Goal: Information Seeking & Learning: Learn about a topic

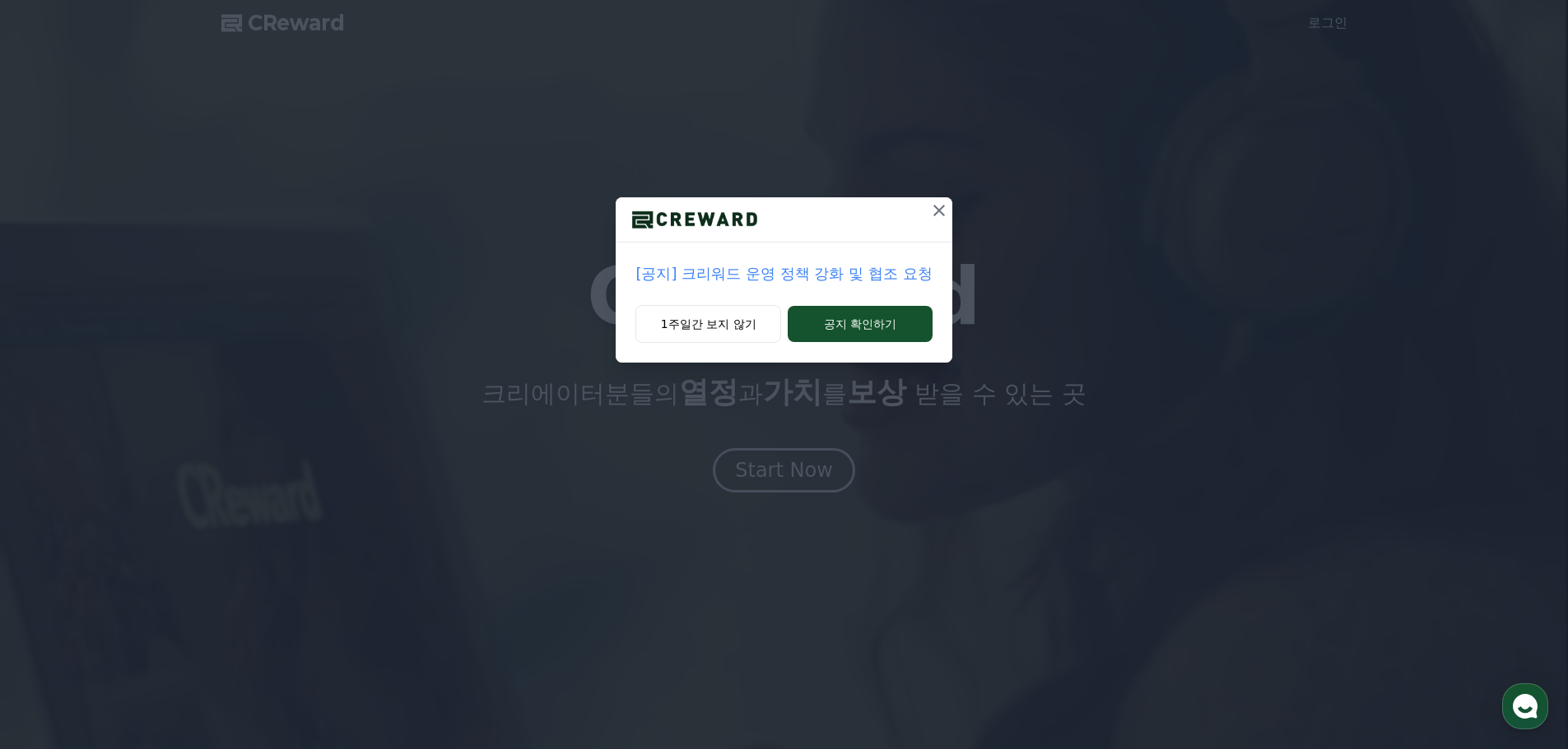
click at [758, 273] on p "[공지] 크리워드 운영 정책 강화 및 협조 요청" at bounding box center [783, 274] width 296 height 23
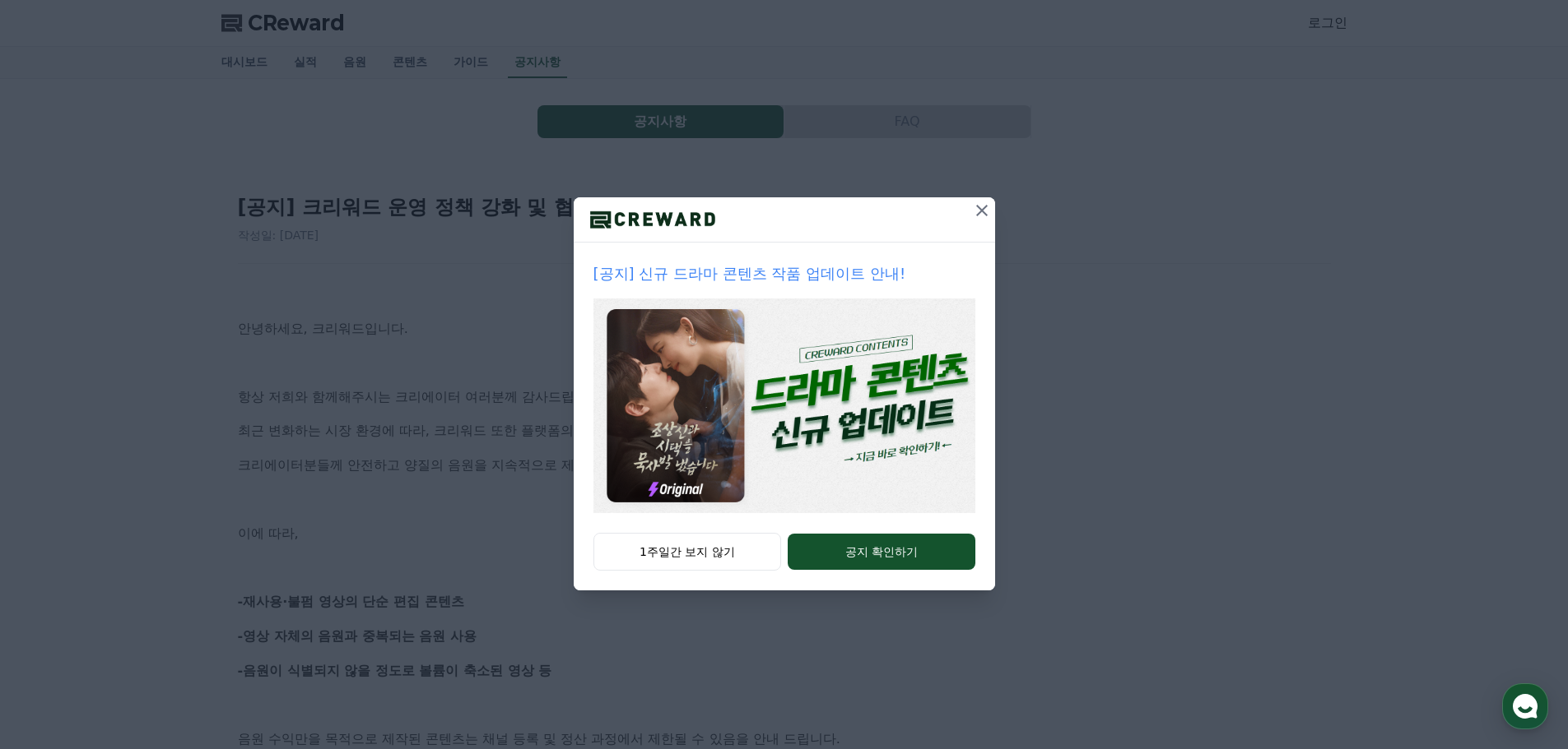
click at [975, 214] on icon at bounding box center [981, 210] width 20 height 20
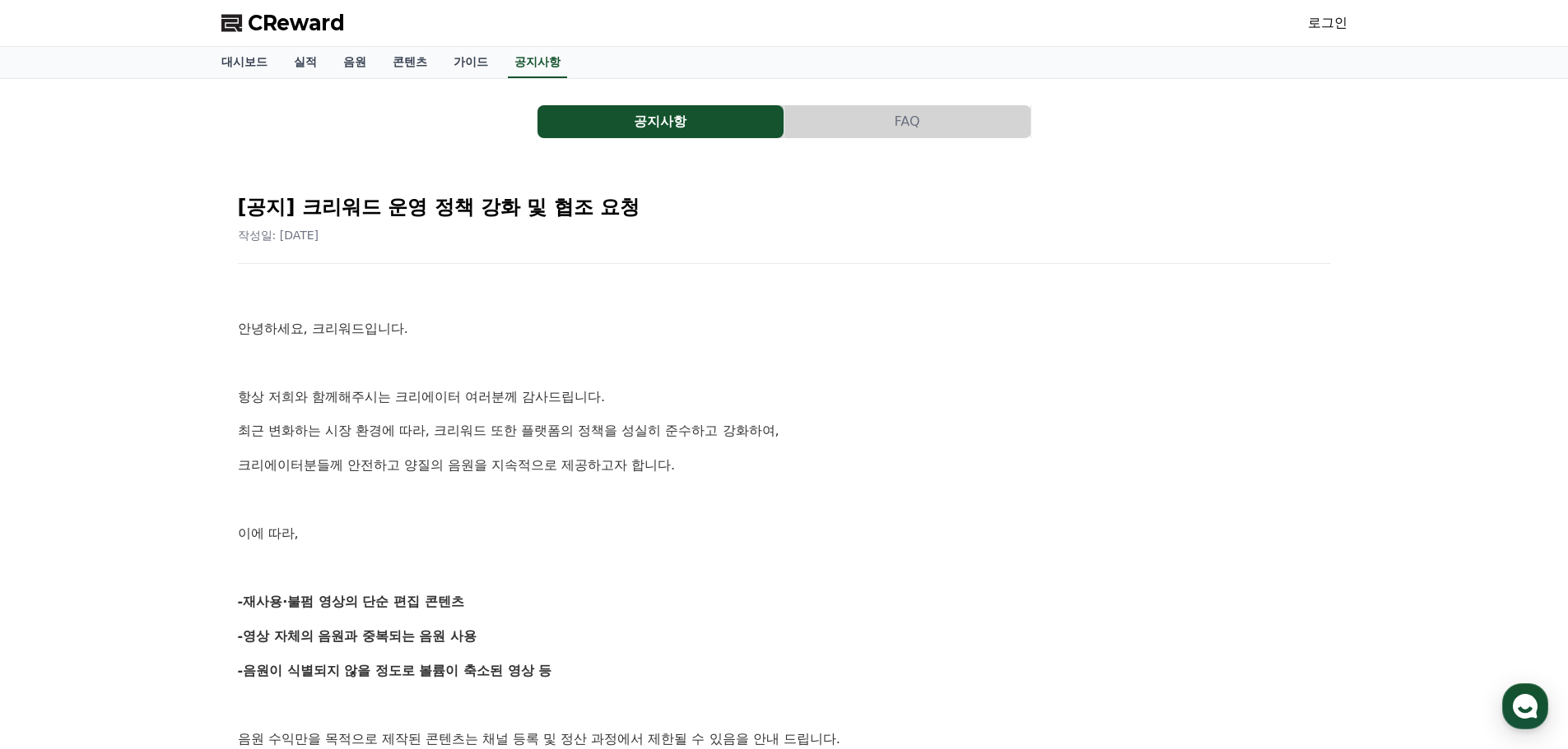
click at [249, 29] on span "CReward" at bounding box center [295, 22] width 97 height 26
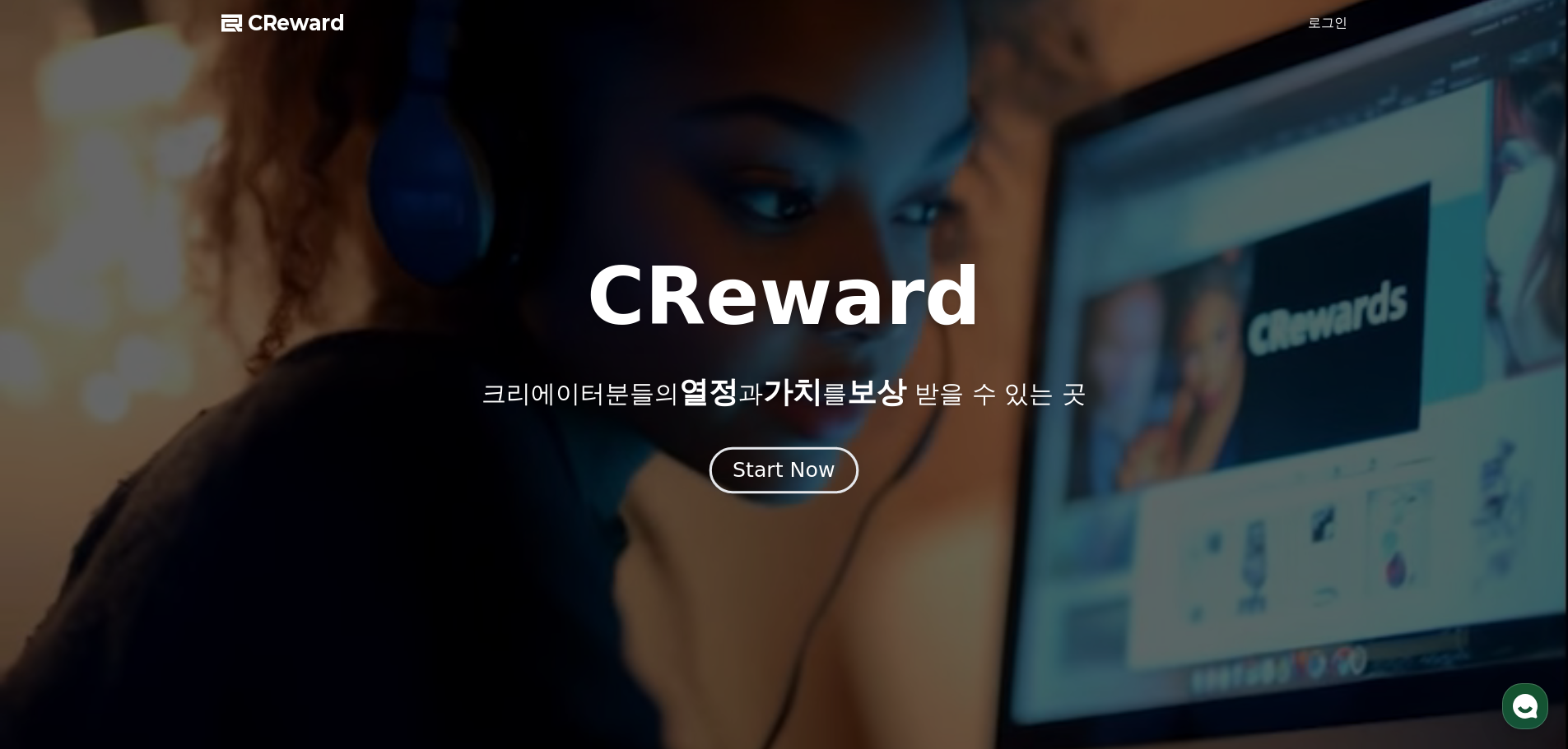
click at [749, 458] on div "Start Now" at bounding box center [783, 470] width 102 height 28
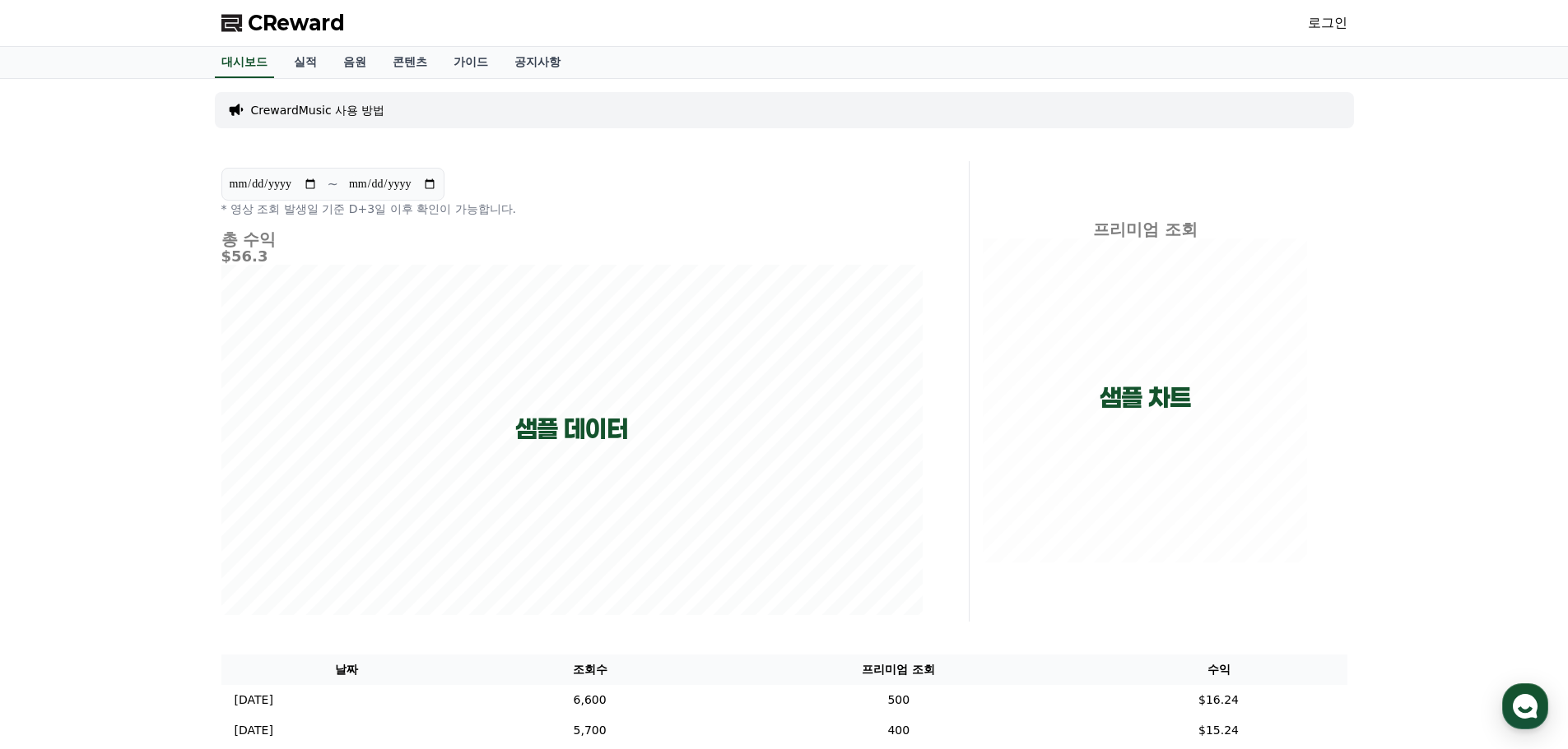
click at [1325, 25] on link "로그인" at bounding box center [1326, 23] width 39 height 20
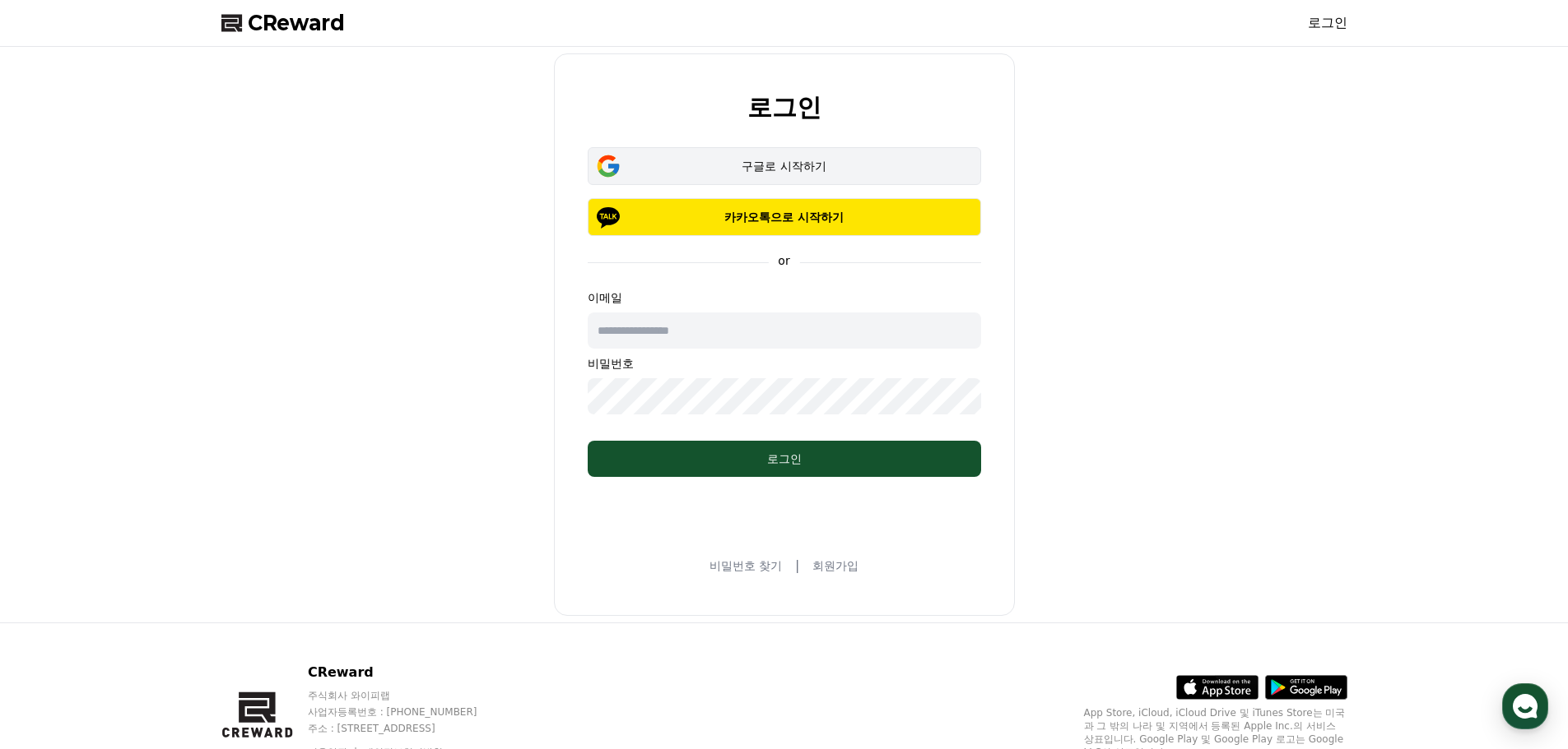
click at [797, 160] on div "구글로 시작하기" at bounding box center [784, 166] width 346 height 16
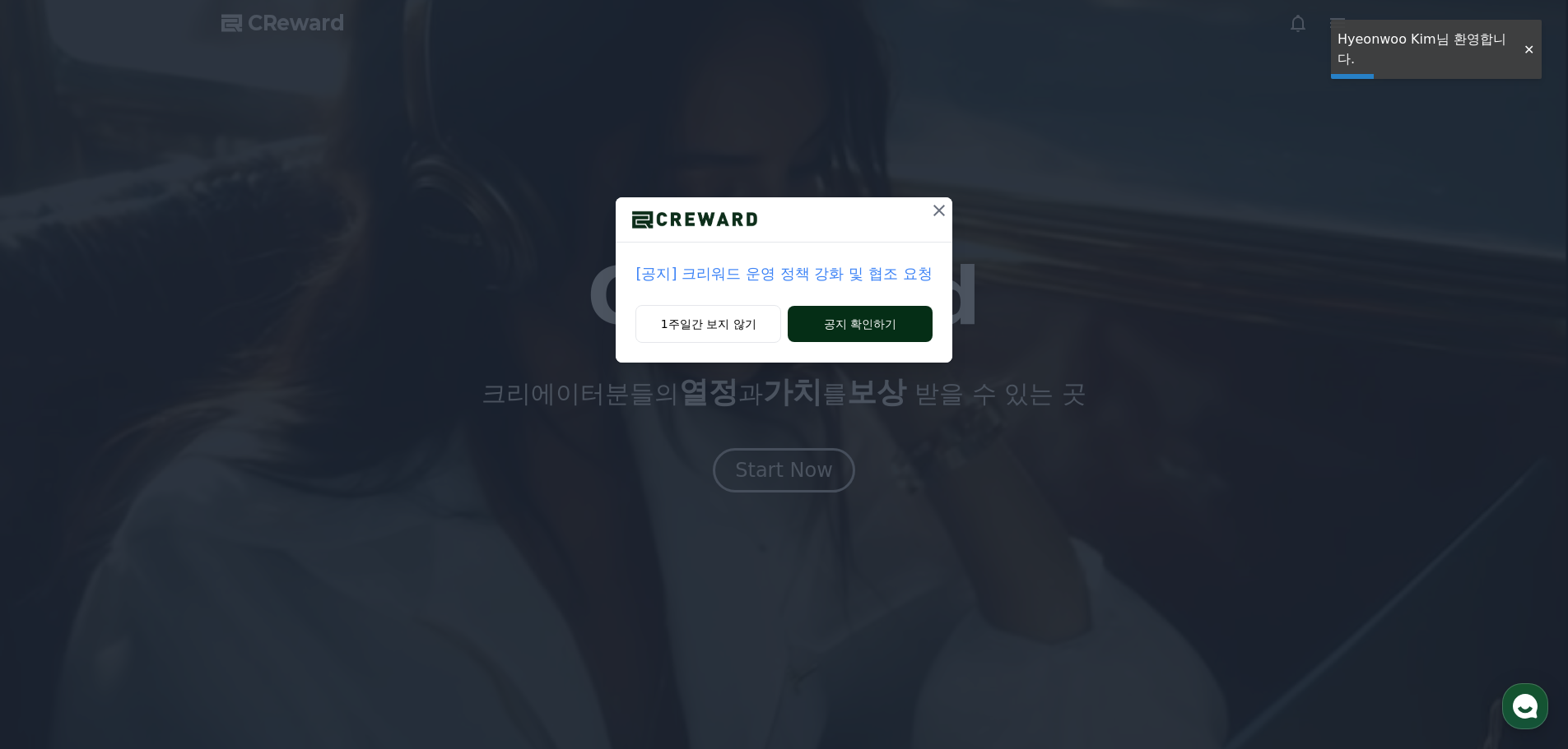
click at [850, 323] on button "공지 확인하기" at bounding box center [860, 324] width 144 height 36
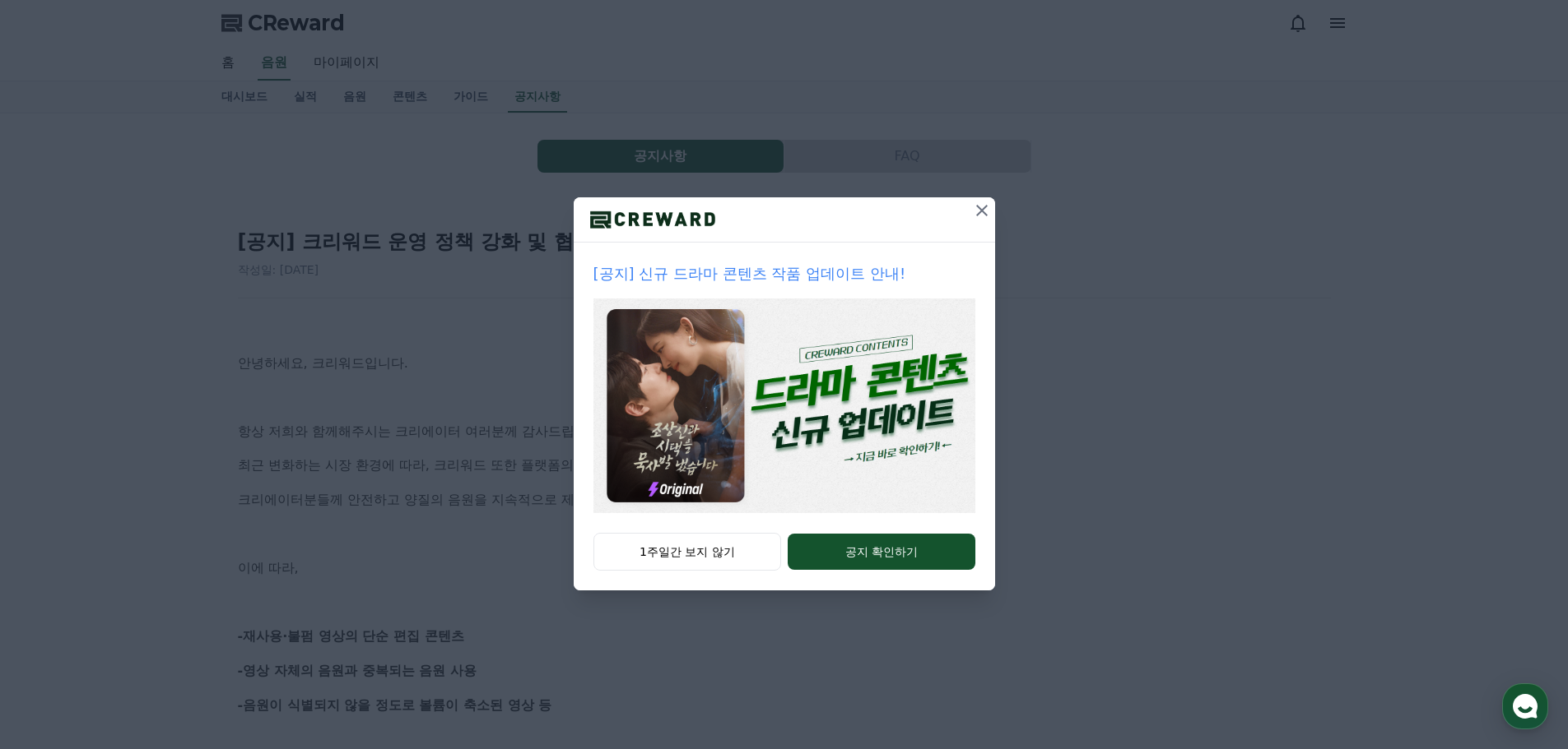
click at [746, 284] on p "[공지] 신규 드라마 콘텐츠 작품 업데이트 안내!" at bounding box center [784, 274] width 381 height 23
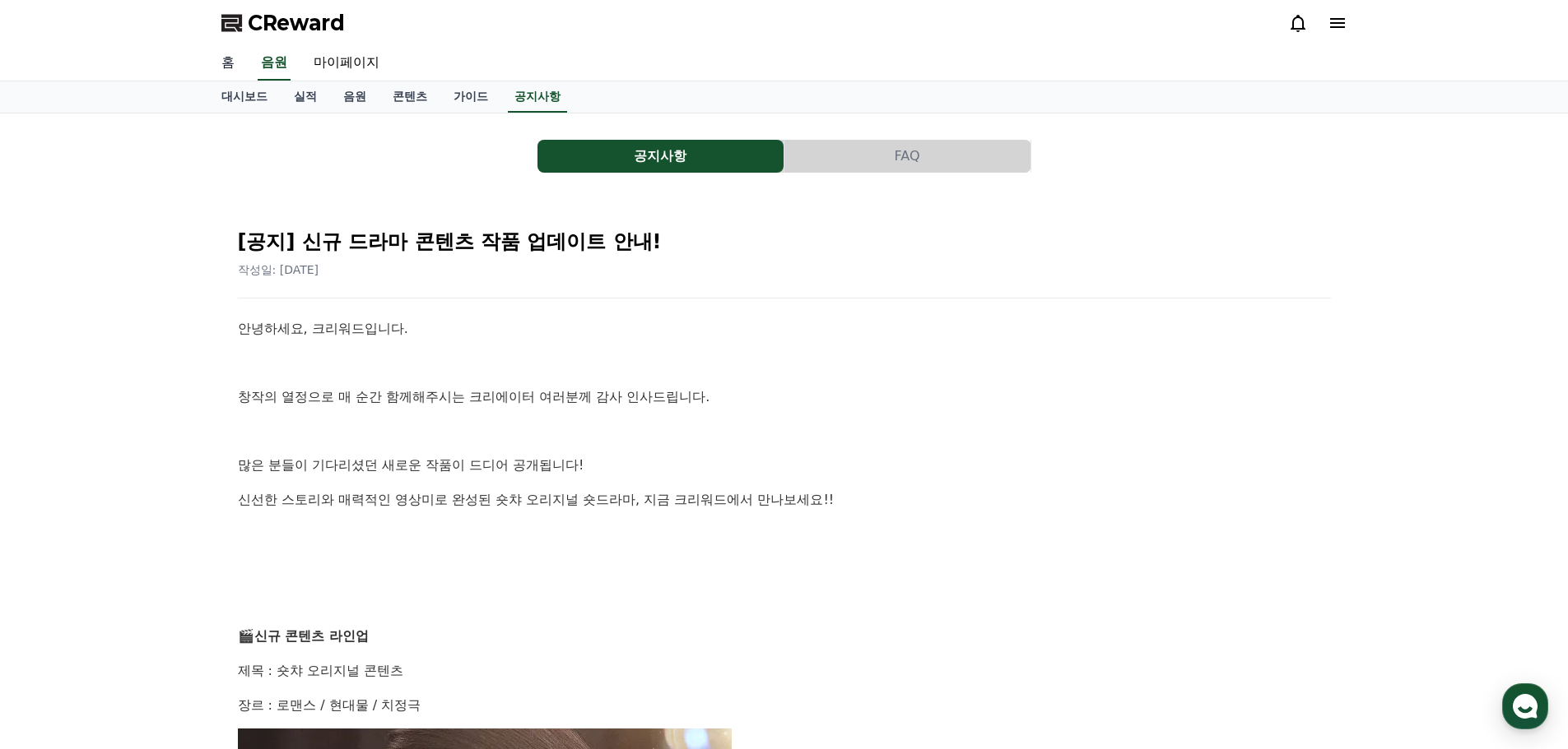
click at [227, 59] on link "홈" at bounding box center [227, 63] width 39 height 34
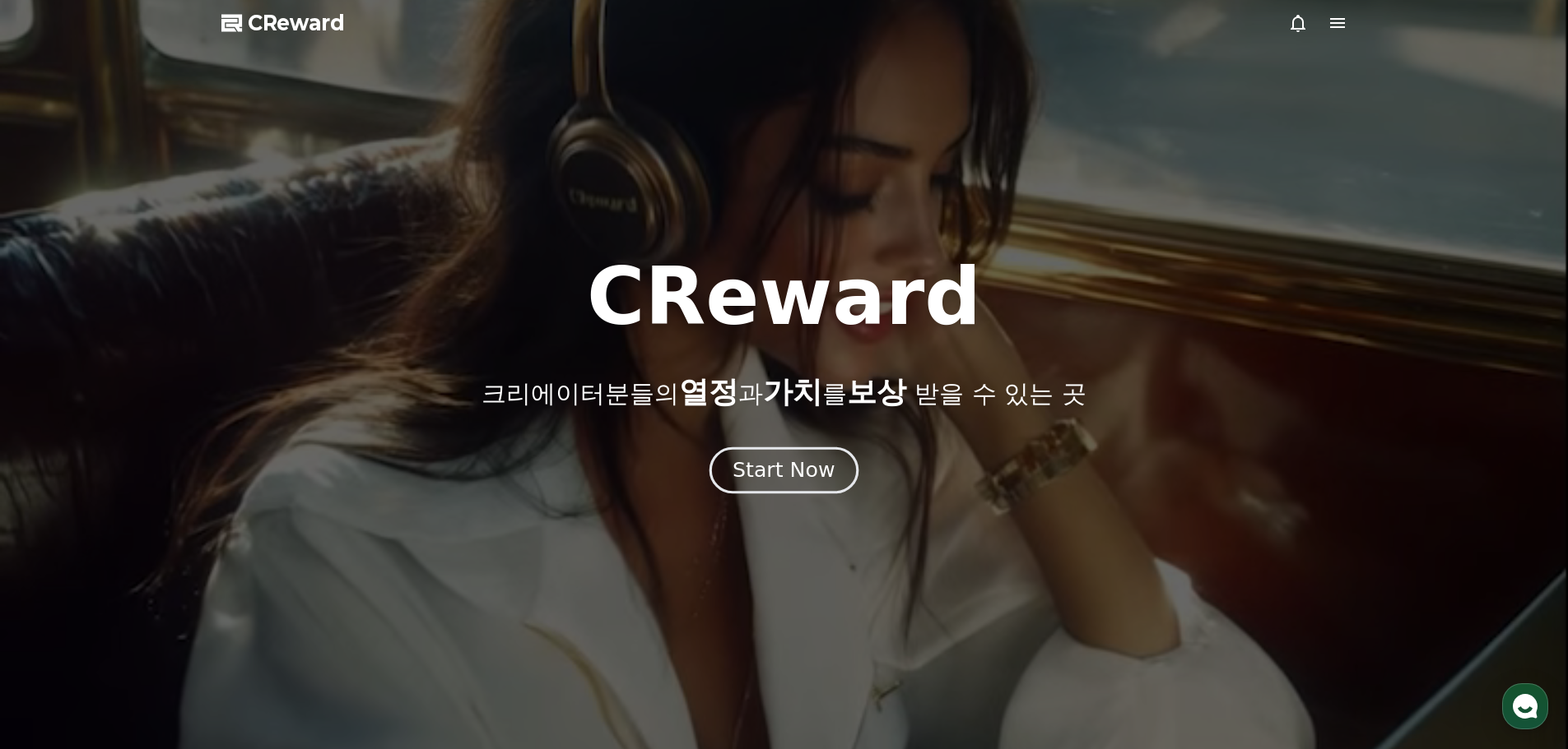
click at [749, 461] on div "Start Now" at bounding box center [783, 470] width 102 height 28
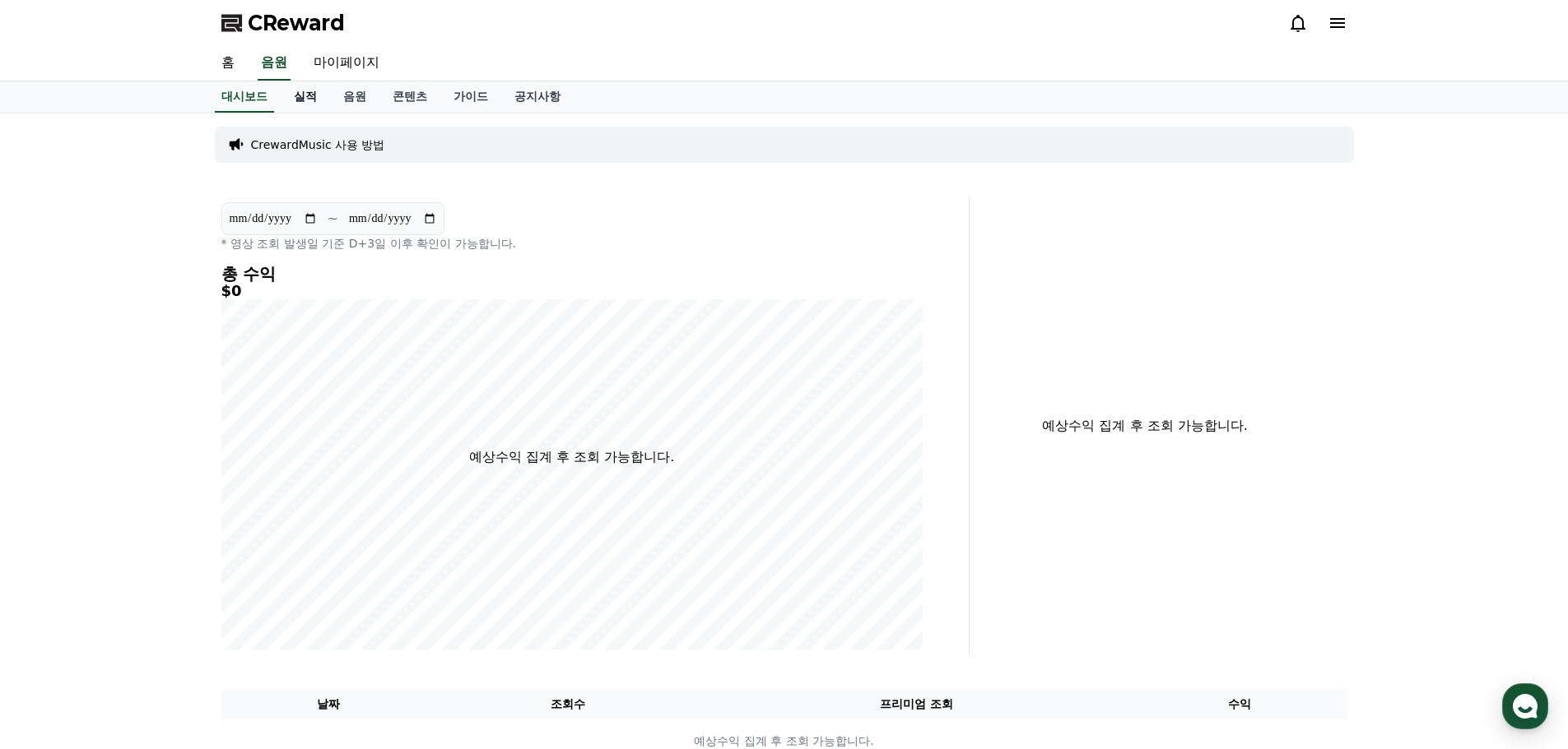
click at [303, 102] on link "실적" at bounding box center [306, 97] width 50 height 32
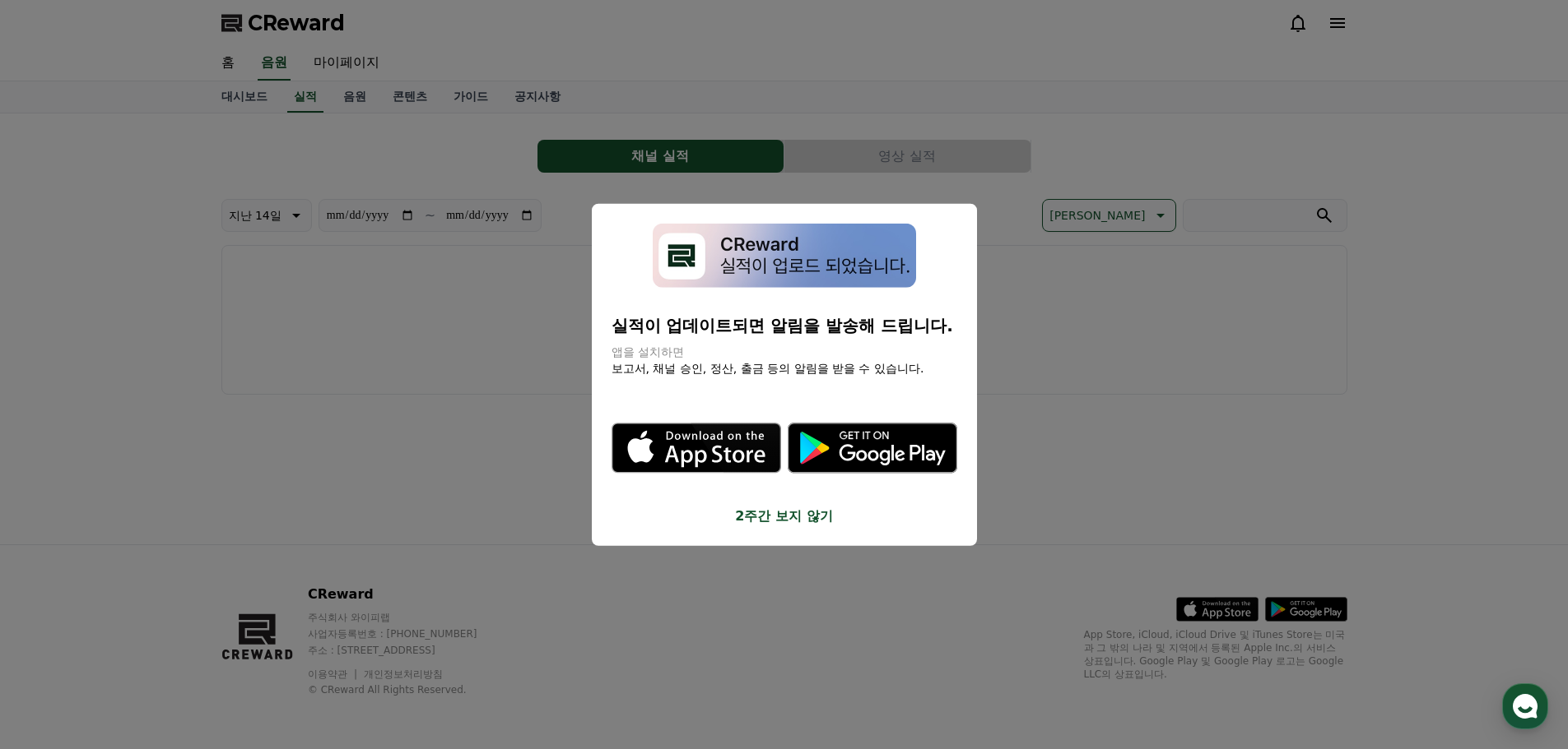
click at [781, 510] on button "2주간 보지 않기" at bounding box center [784, 516] width 346 height 20
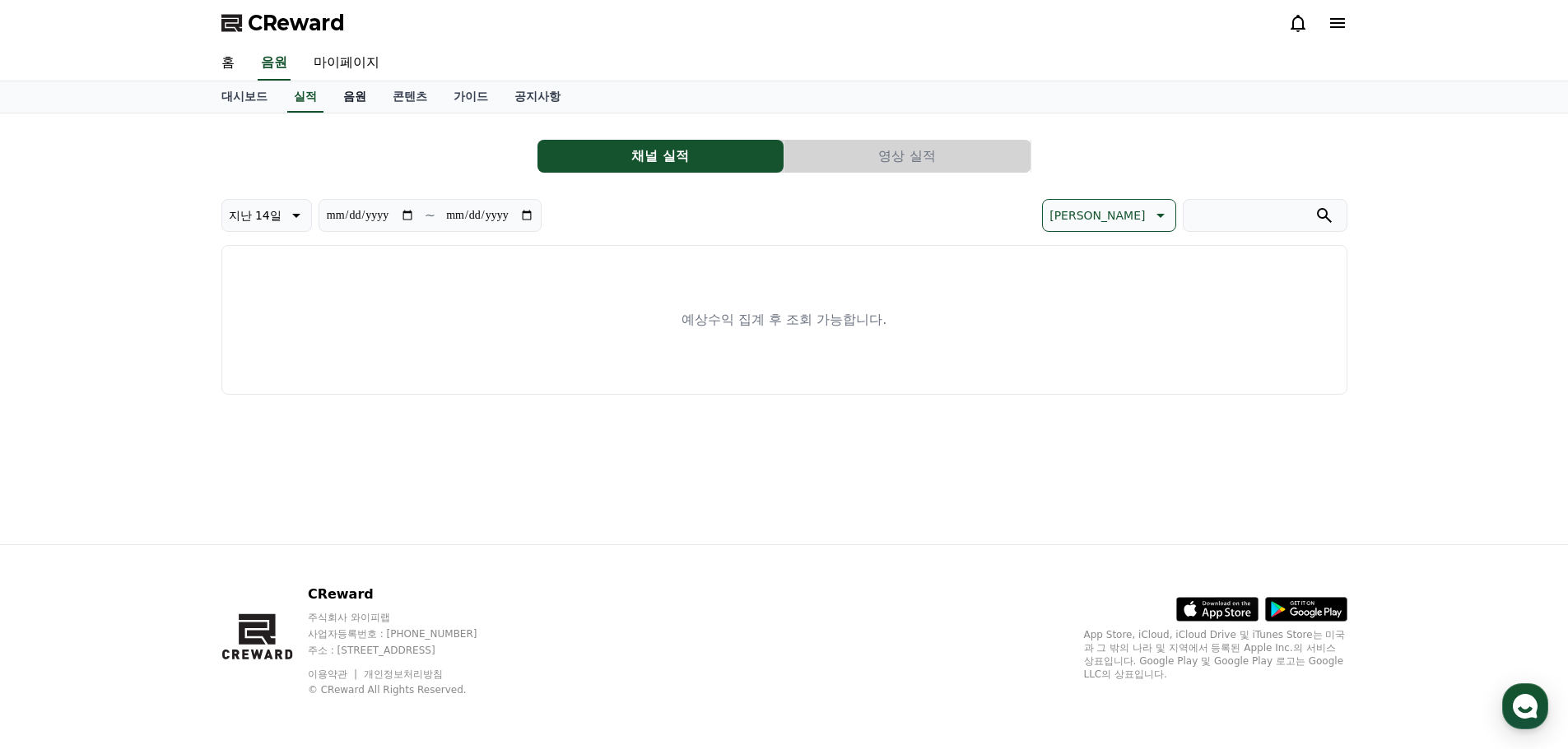
click at [370, 90] on link "음원" at bounding box center [355, 97] width 50 height 32
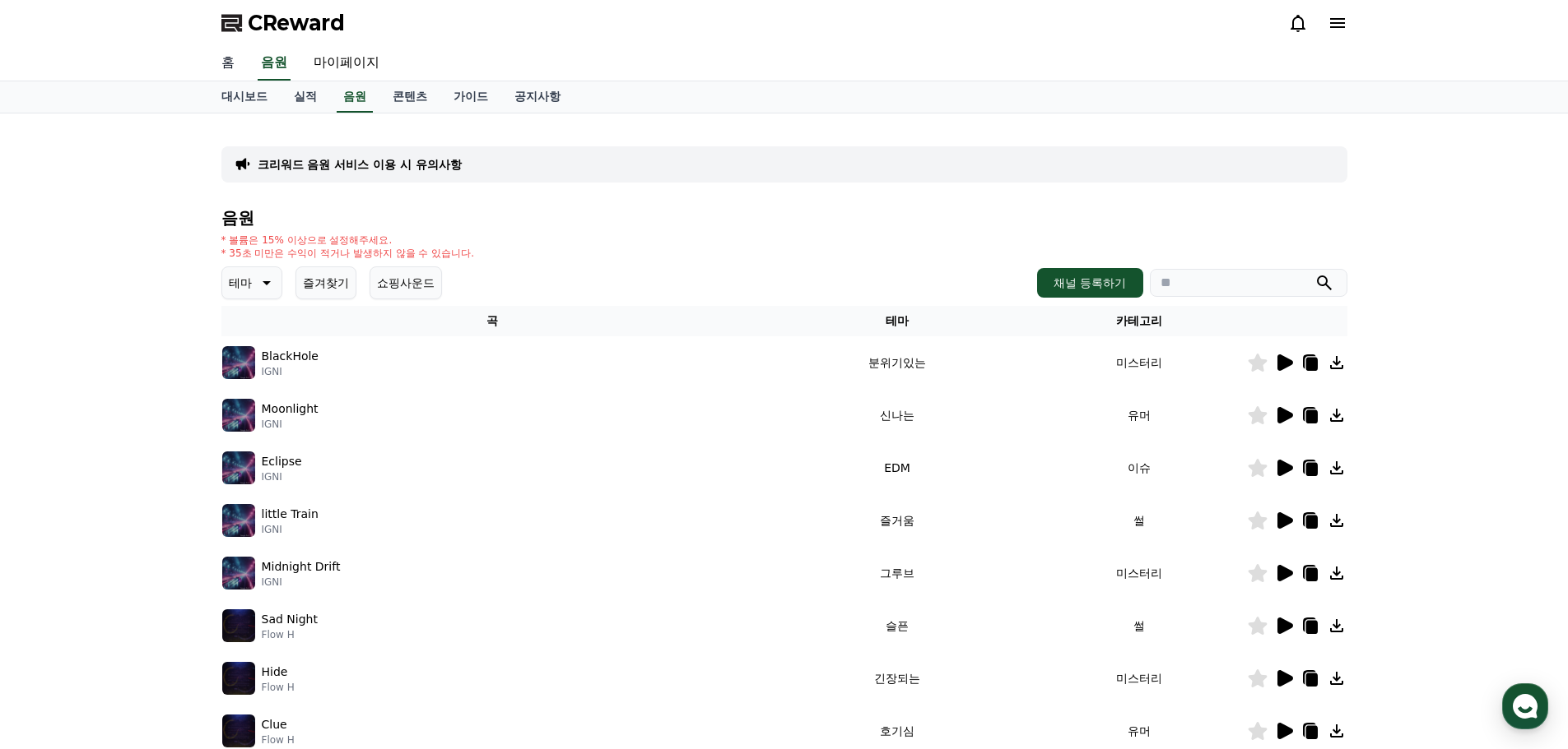
click at [219, 61] on link "홈" at bounding box center [227, 63] width 39 height 34
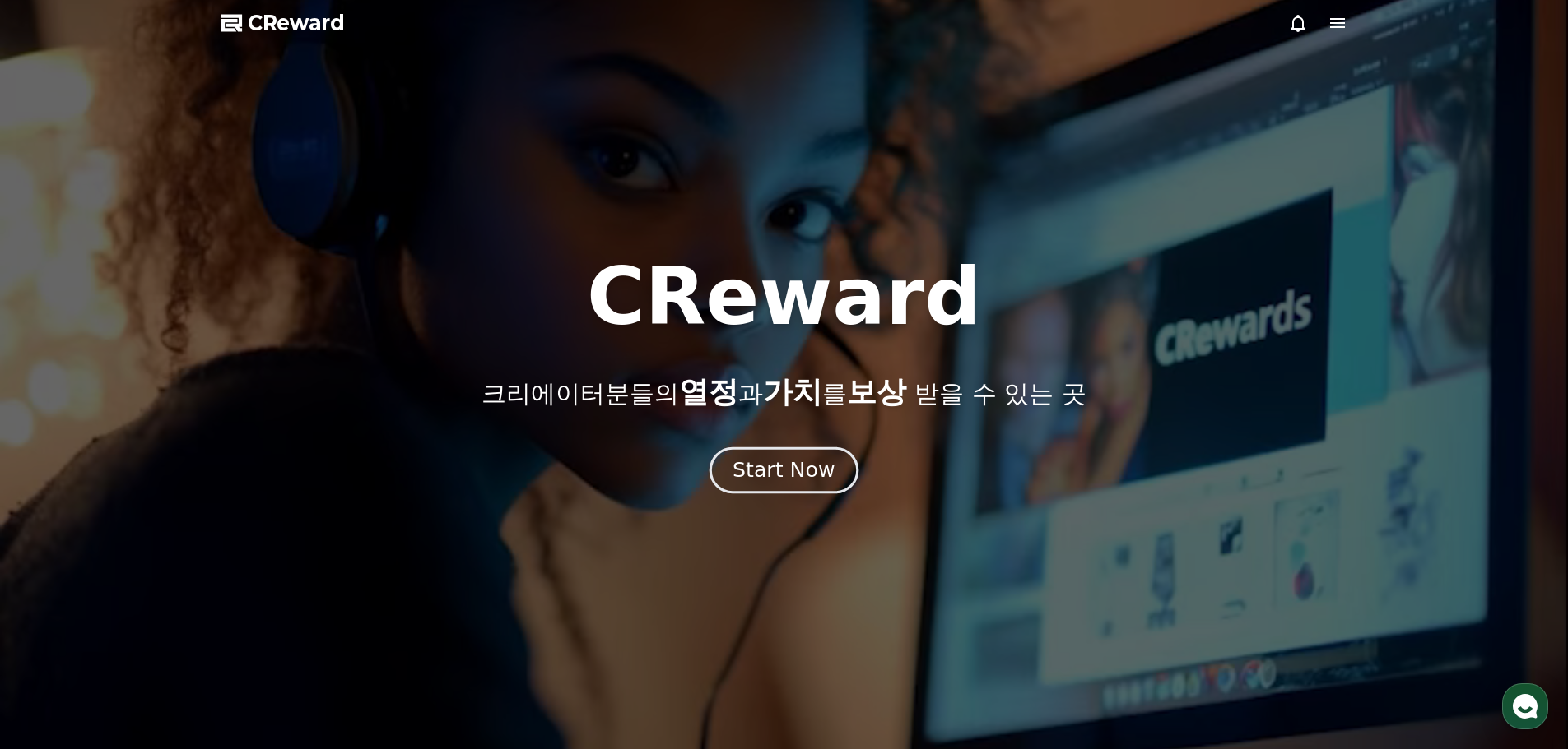
click at [758, 463] on div "Start Now" at bounding box center [783, 470] width 102 height 28
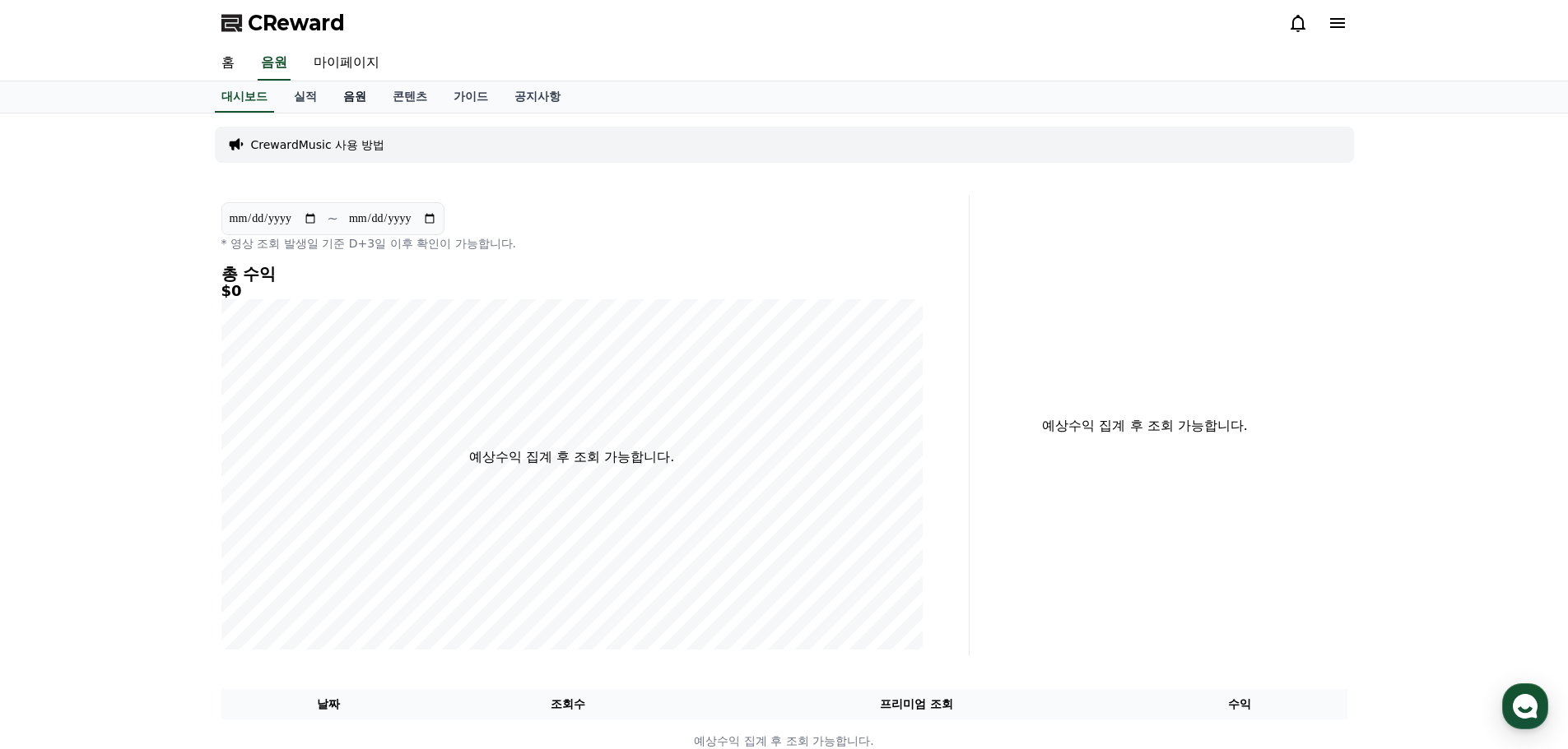
click at [347, 93] on link "음원" at bounding box center [355, 97] width 50 height 32
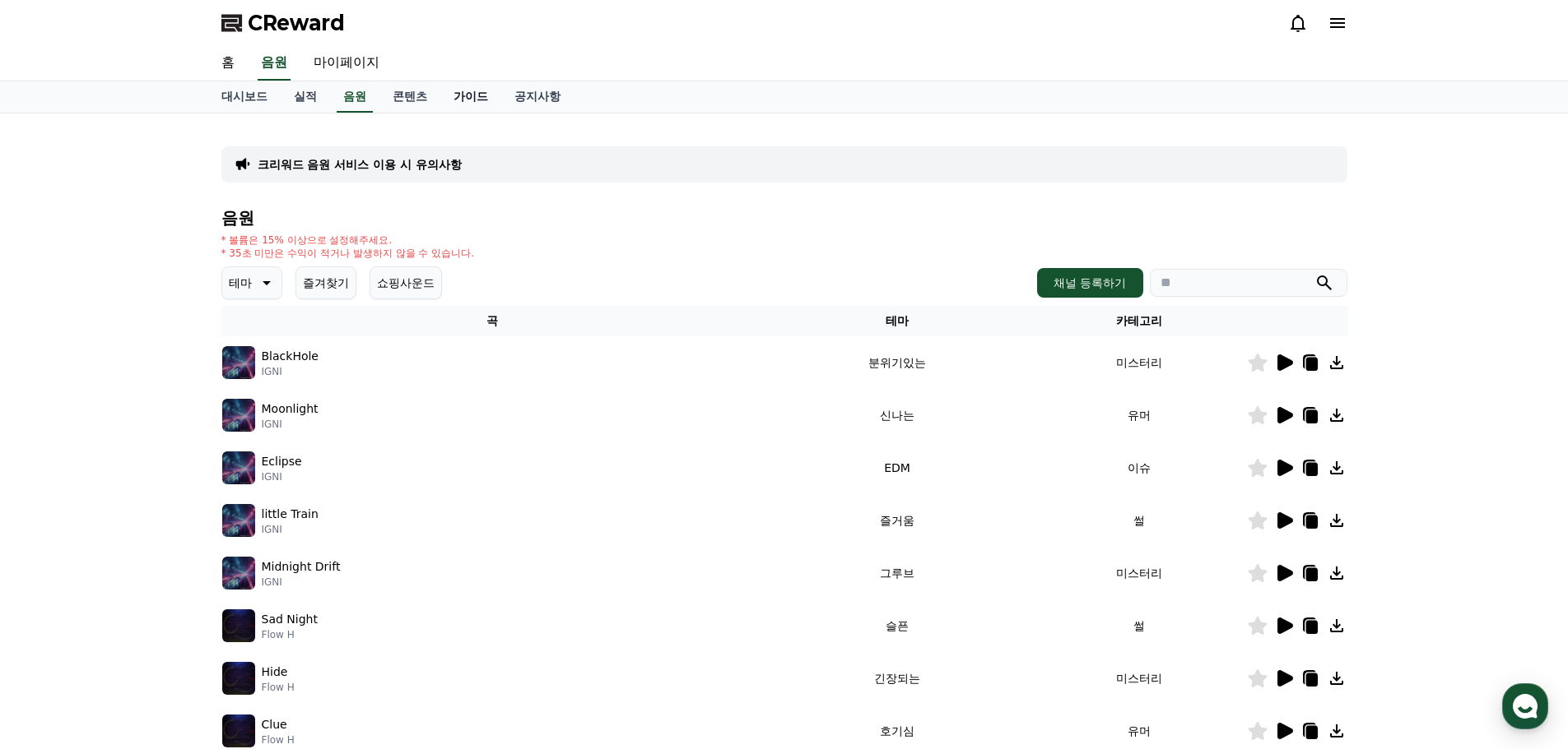
click at [473, 95] on link "가이드" at bounding box center [471, 97] width 61 height 32
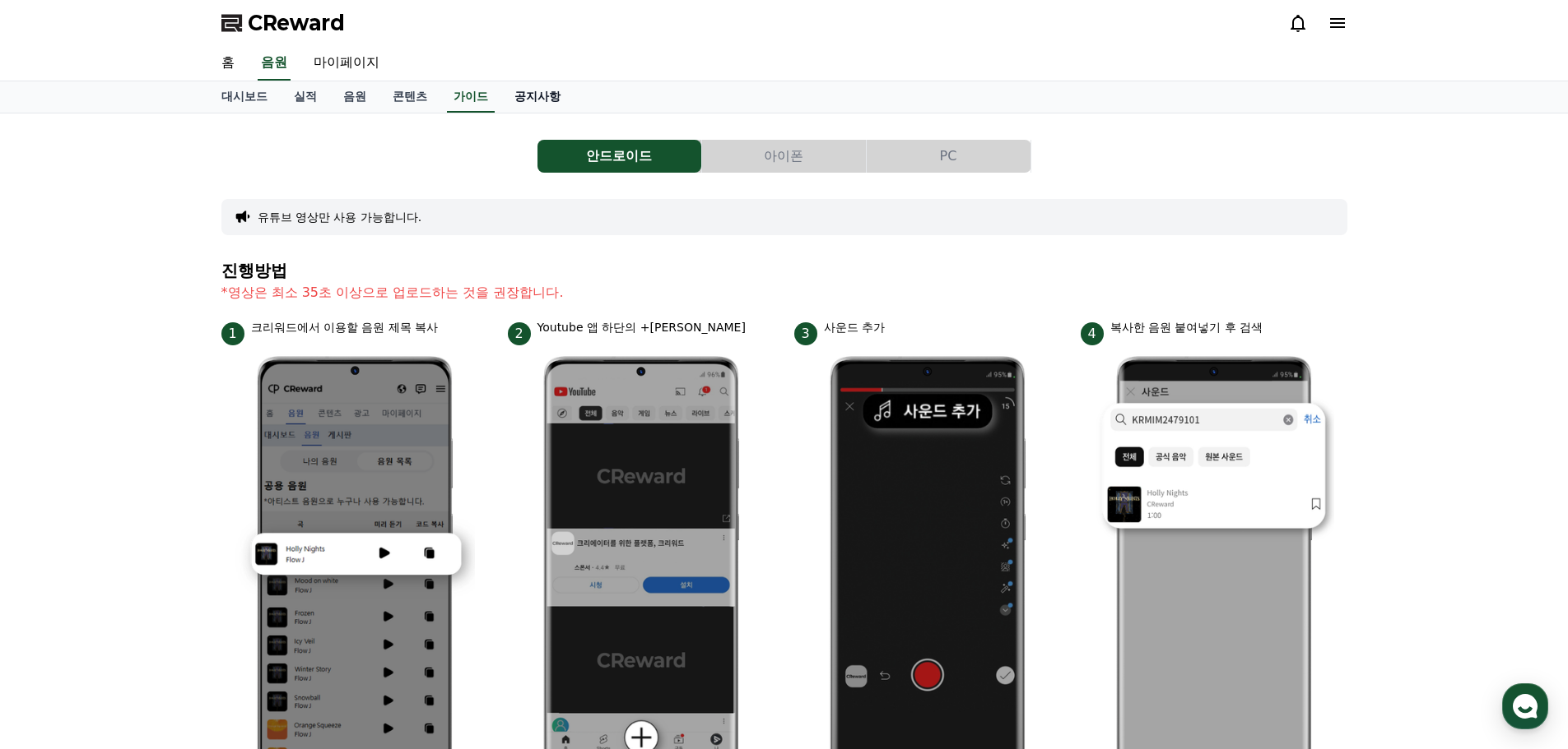
click at [531, 98] on link "공지사항" at bounding box center [538, 97] width 73 height 32
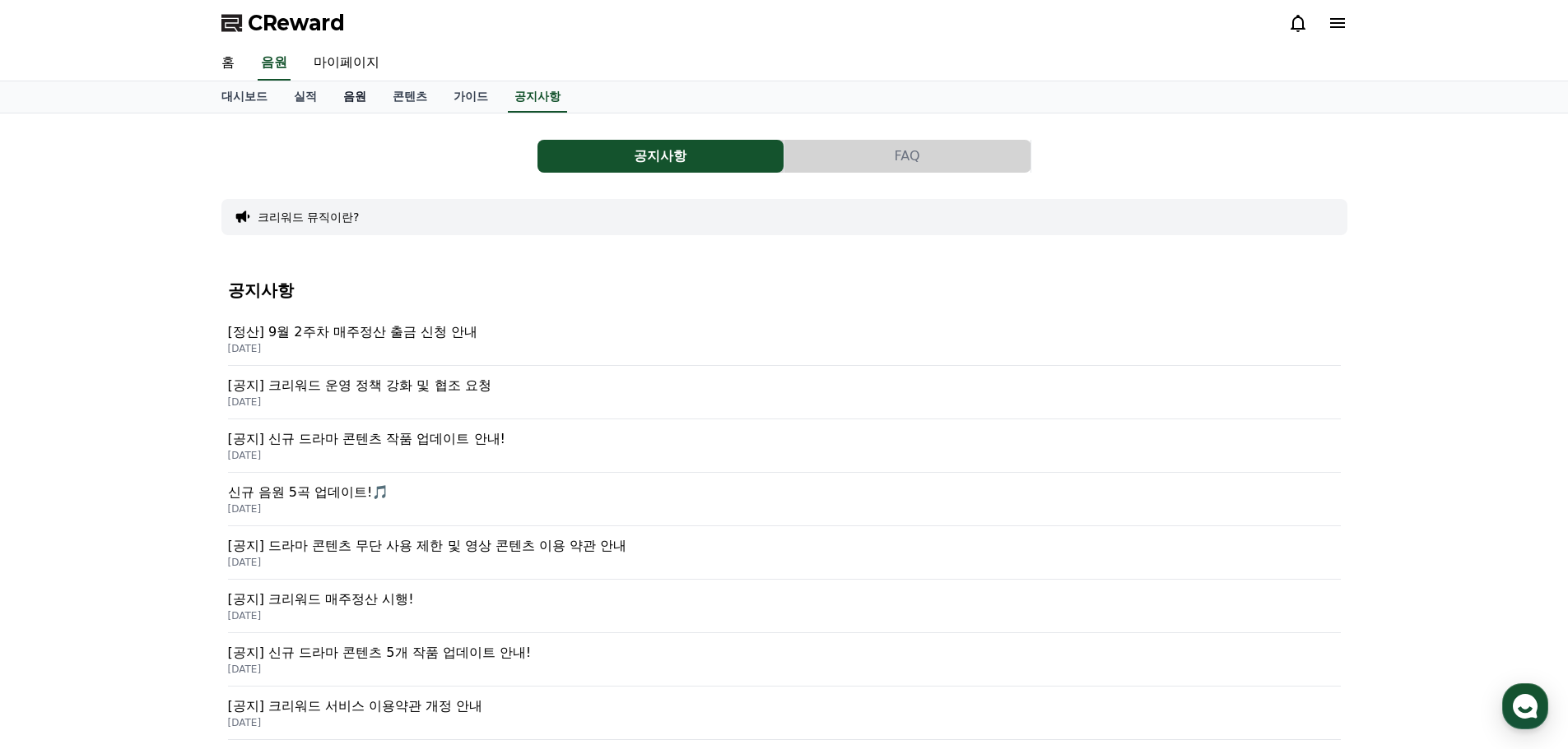
click at [365, 100] on link "음원" at bounding box center [355, 97] width 50 height 32
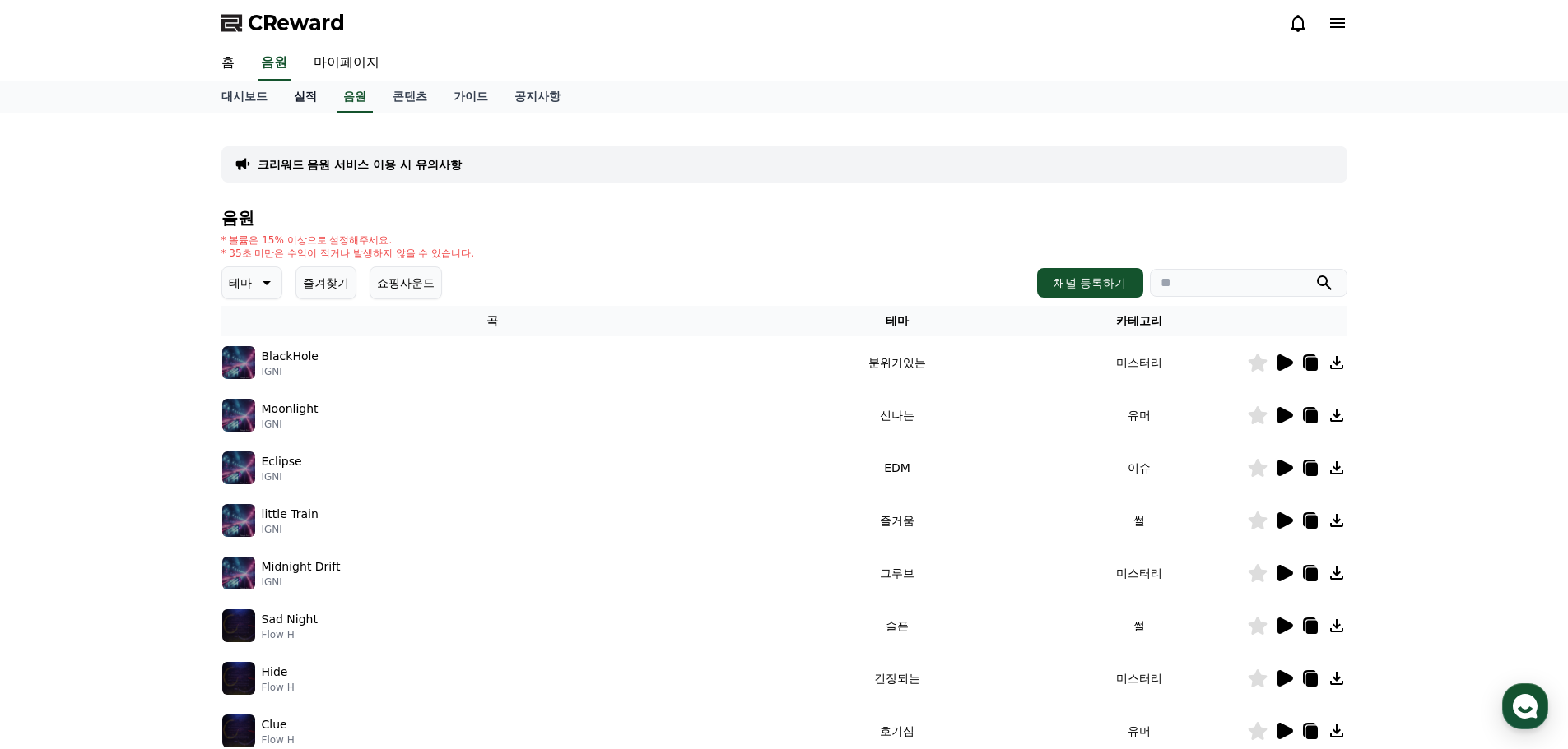
click at [322, 96] on link "실적" at bounding box center [306, 97] width 50 height 32
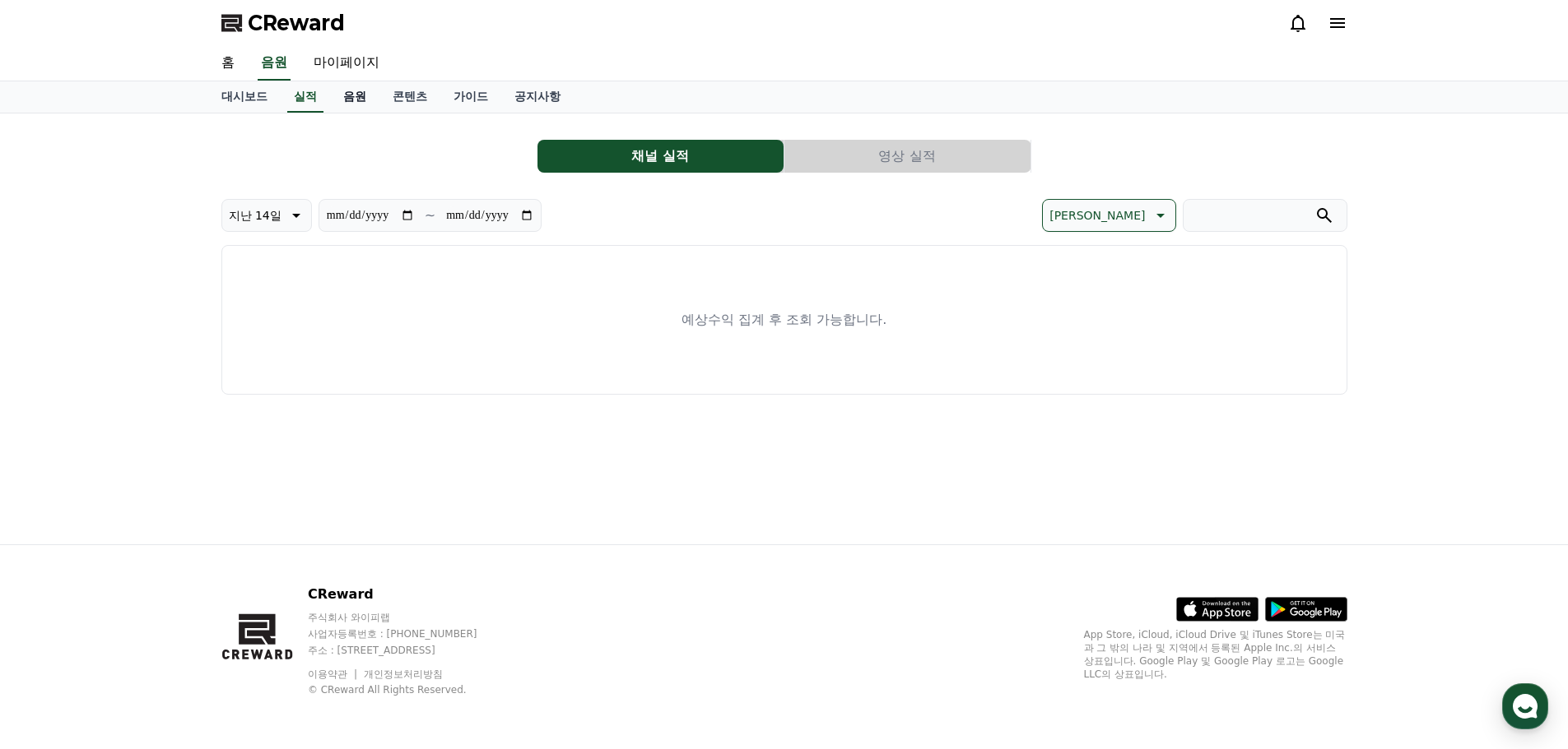
click at [361, 94] on link "음원" at bounding box center [355, 97] width 50 height 32
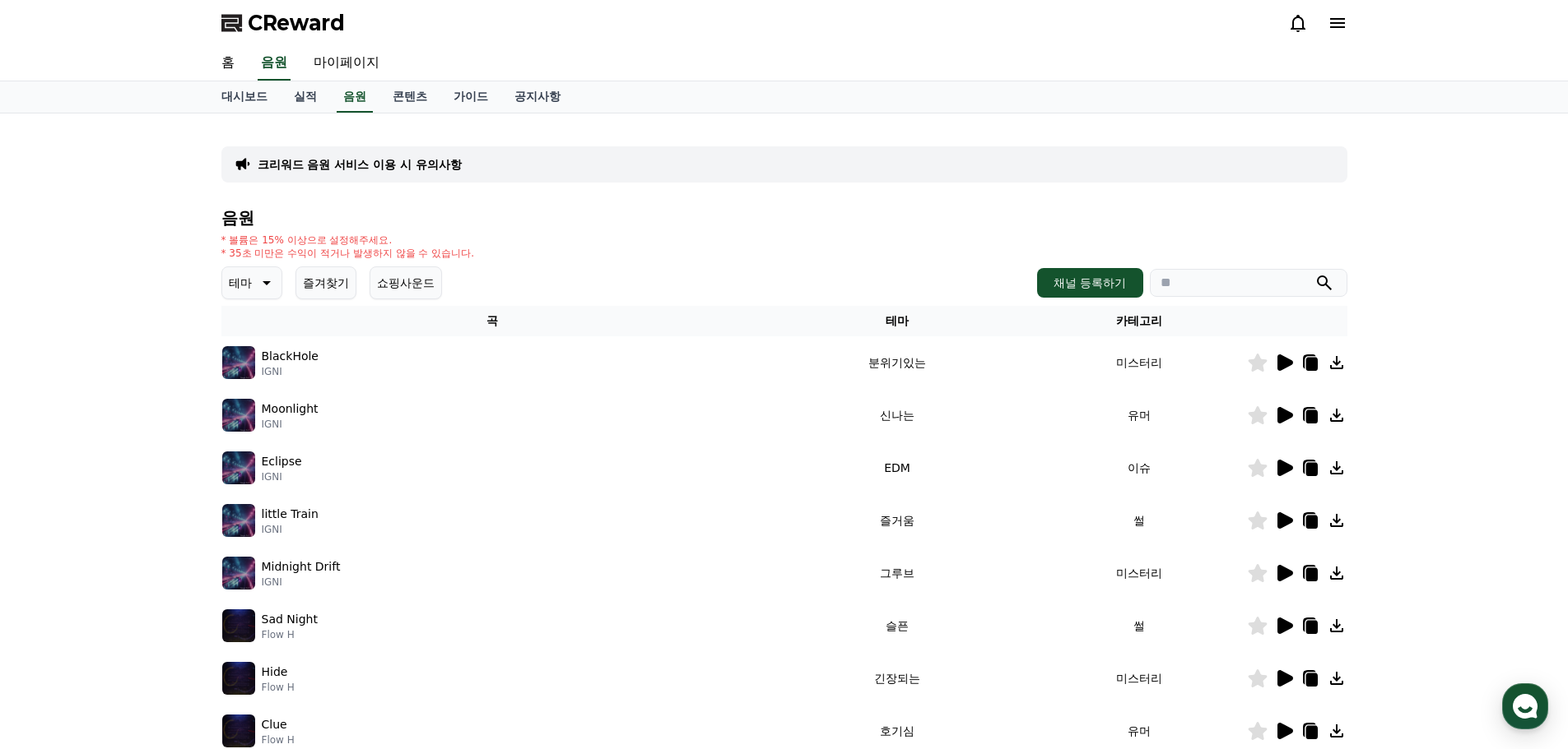
click at [1166, 281] on input "search" at bounding box center [1248, 283] width 197 height 28
click at [1177, 289] on input "search" at bounding box center [1248, 283] width 197 height 28
type input "*"
click at [1314, 273] on button "submit" at bounding box center [1324, 283] width 20 height 20
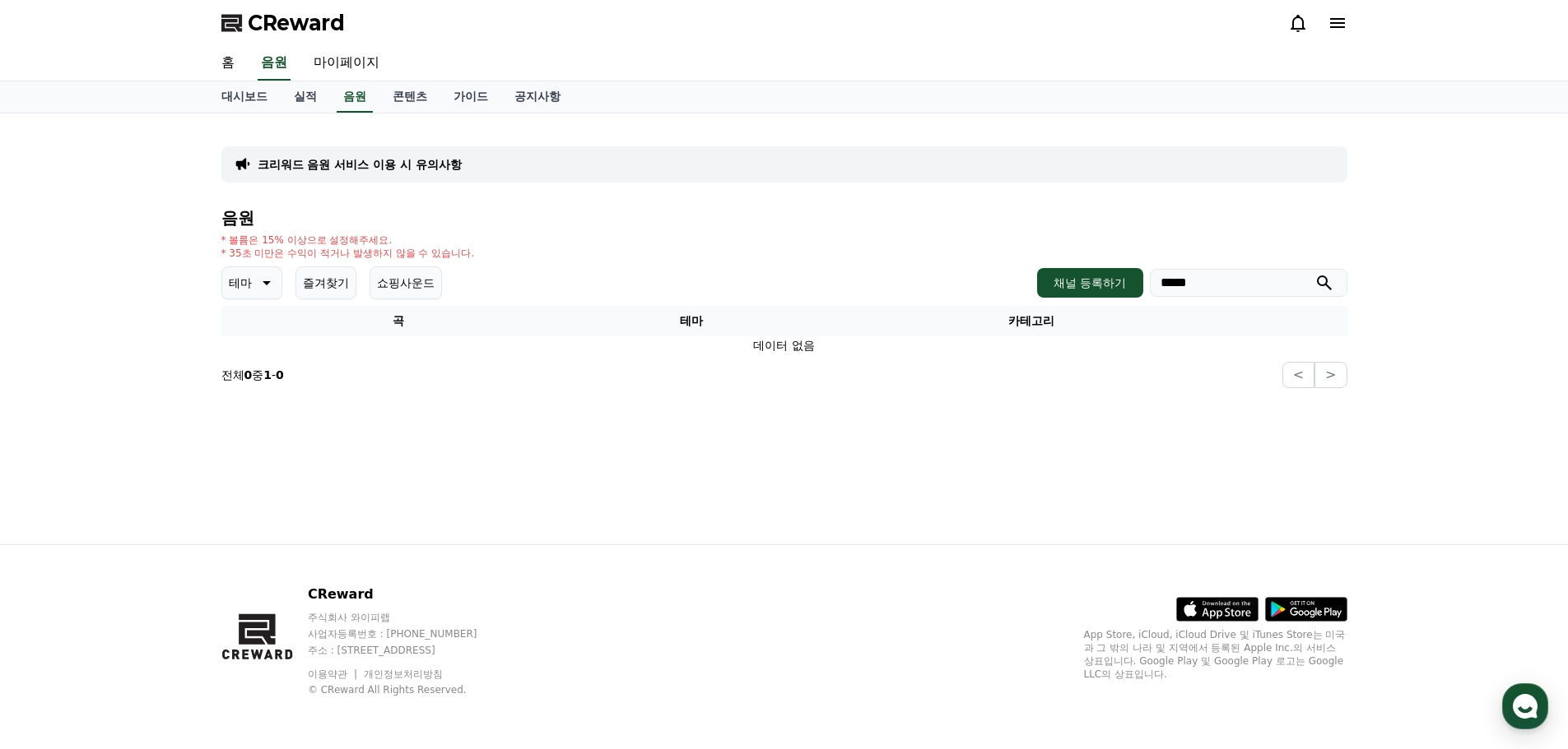
drag, startPoint x: 1144, startPoint y: 292, endPoint x: 856, endPoint y: 254, distance: 290.5
click at [892, 270] on div "테마 즐겨찾기 쇼핑사운드 채널 등록하기 *****" at bounding box center [784, 283] width 1126 height 33
click at [1314, 273] on button "submit" at bounding box center [1324, 283] width 20 height 20
type input "*"
click at [1314, 273] on button "submit" at bounding box center [1324, 283] width 20 height 20
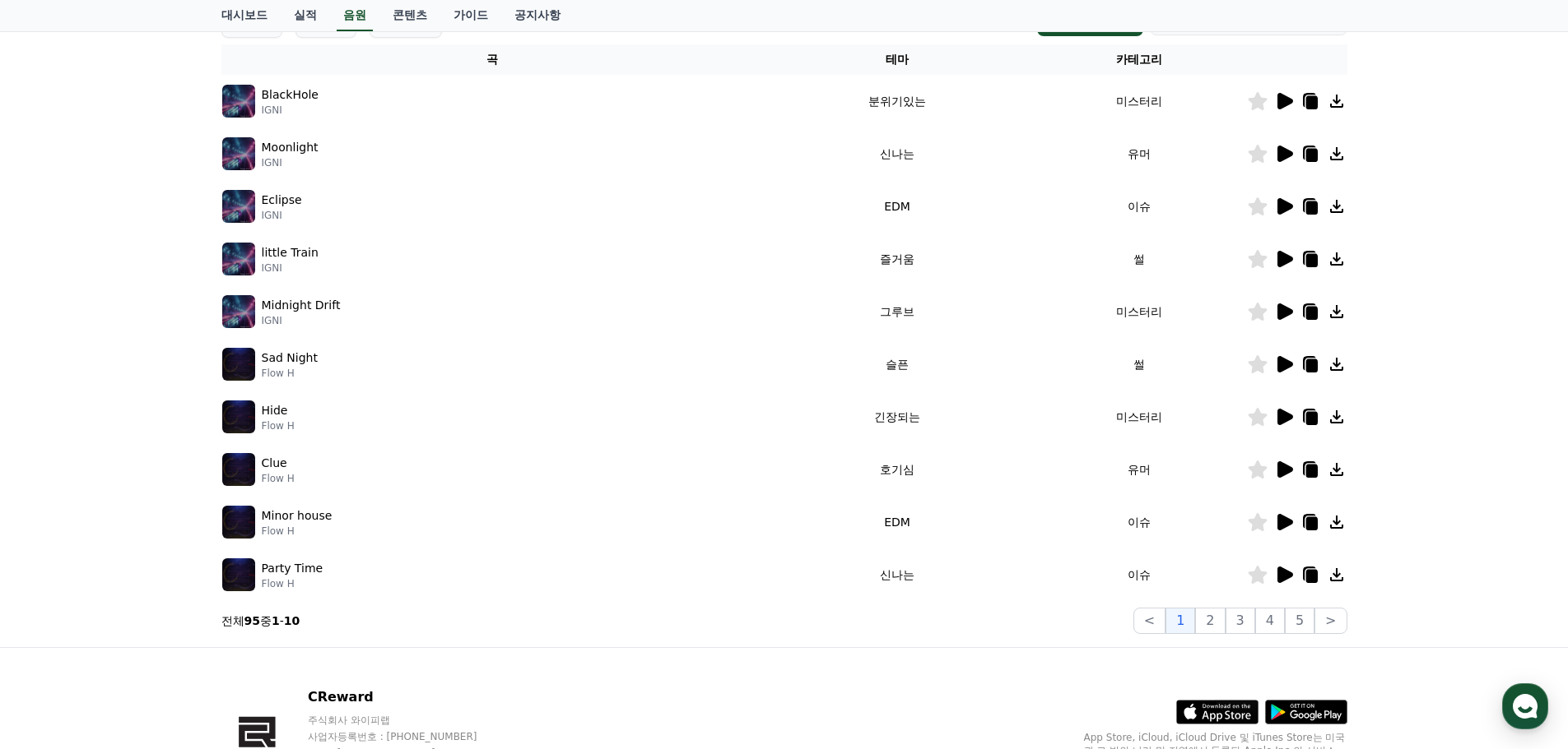
scroll to position [118, 0]
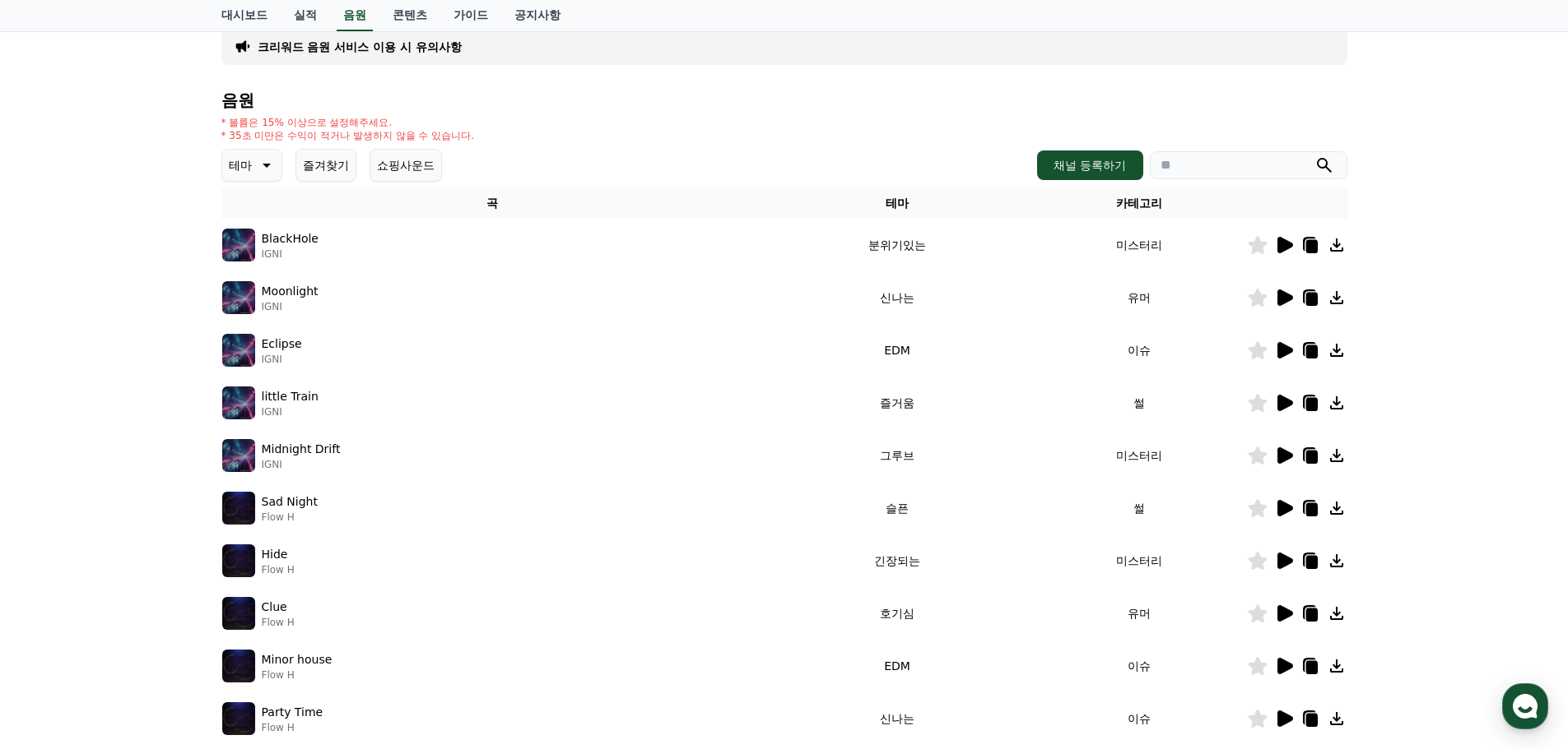
click at [1277, 247] on icon at bounding box center [1284, 244] width 15 height 16
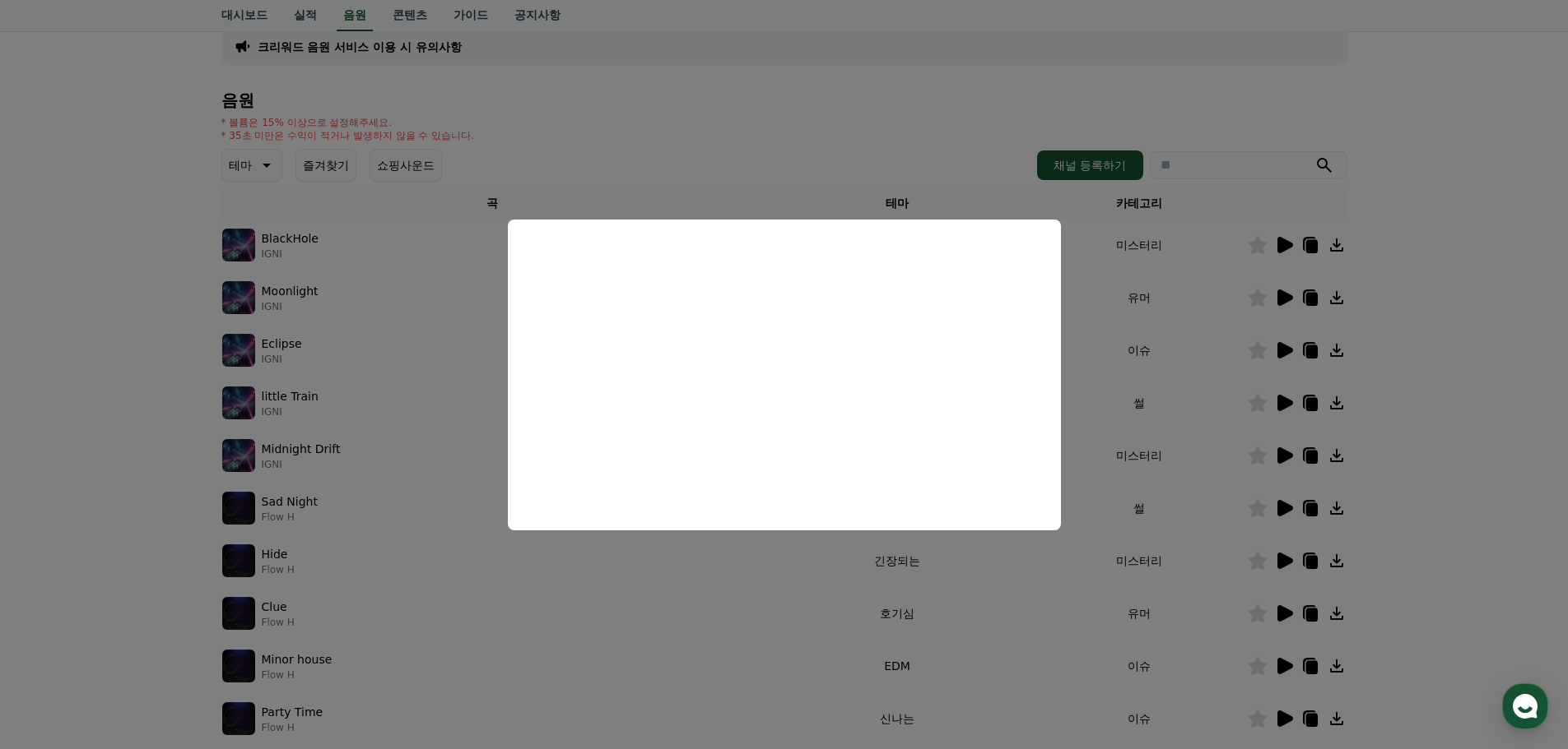
click at [585, 567] on button "close modal" at bounding box center [784, 374] width 1568 height 749
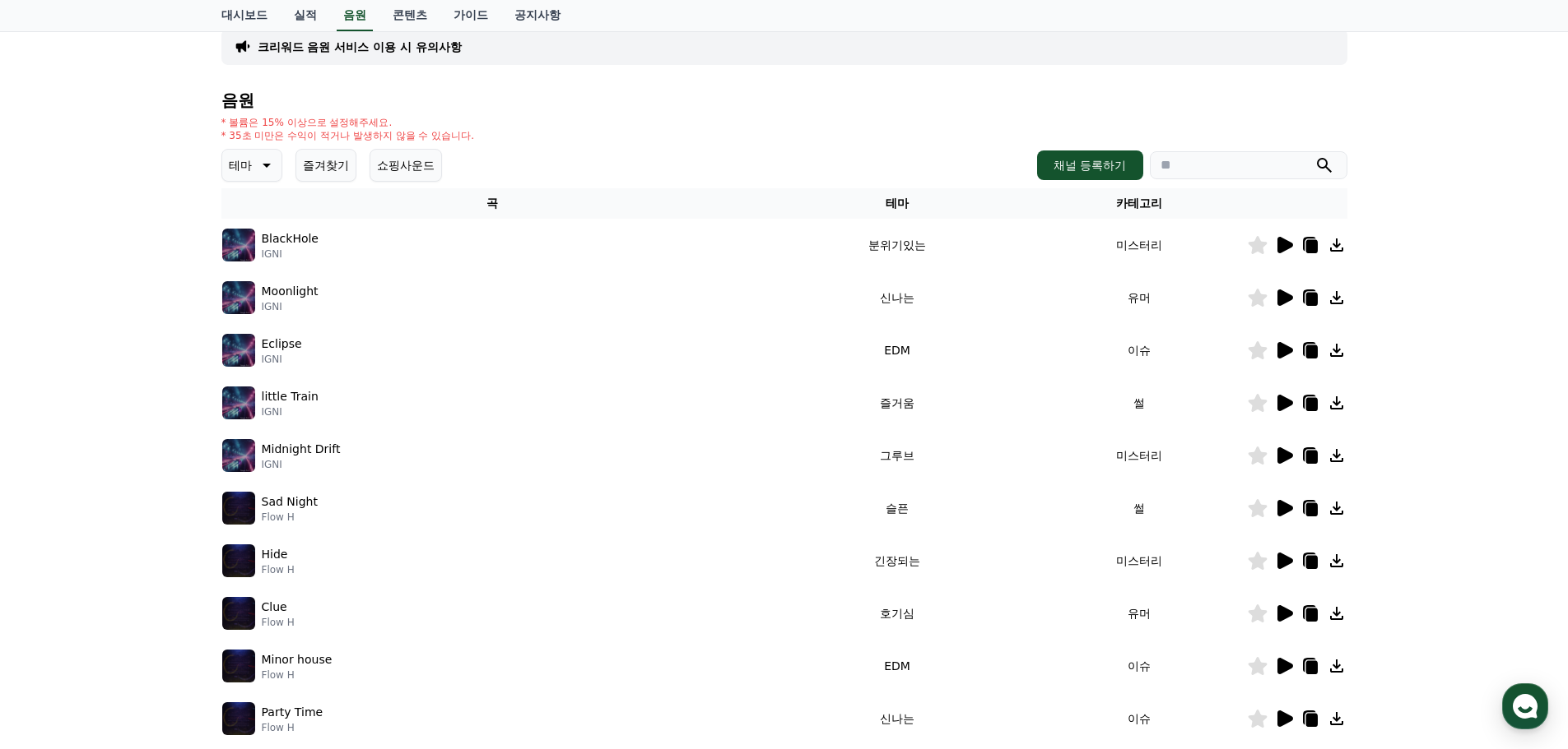
scroll to position [364, 0]
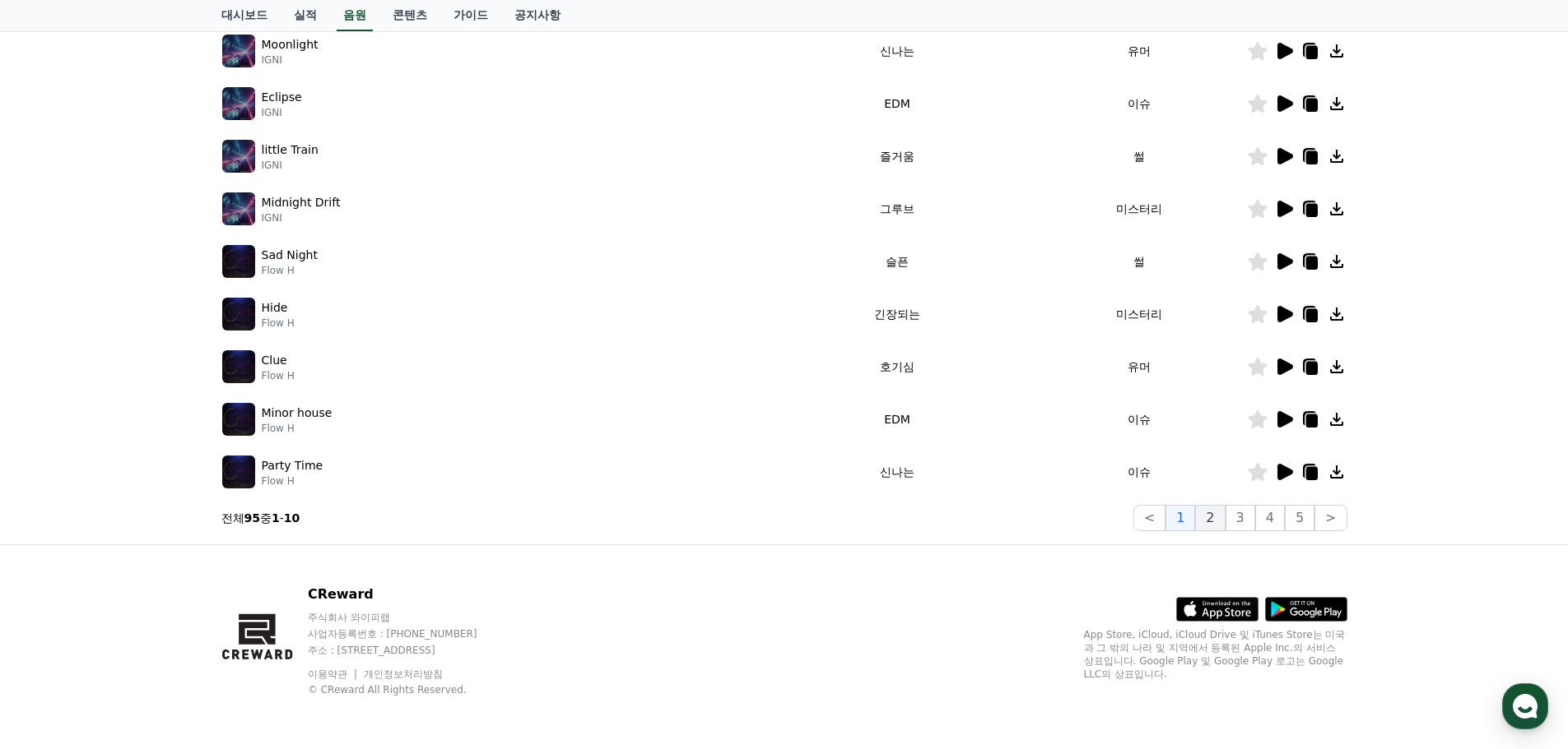
click at [1211, 514] on button "2" at bounding box center [1210, 517] width 30 height 26
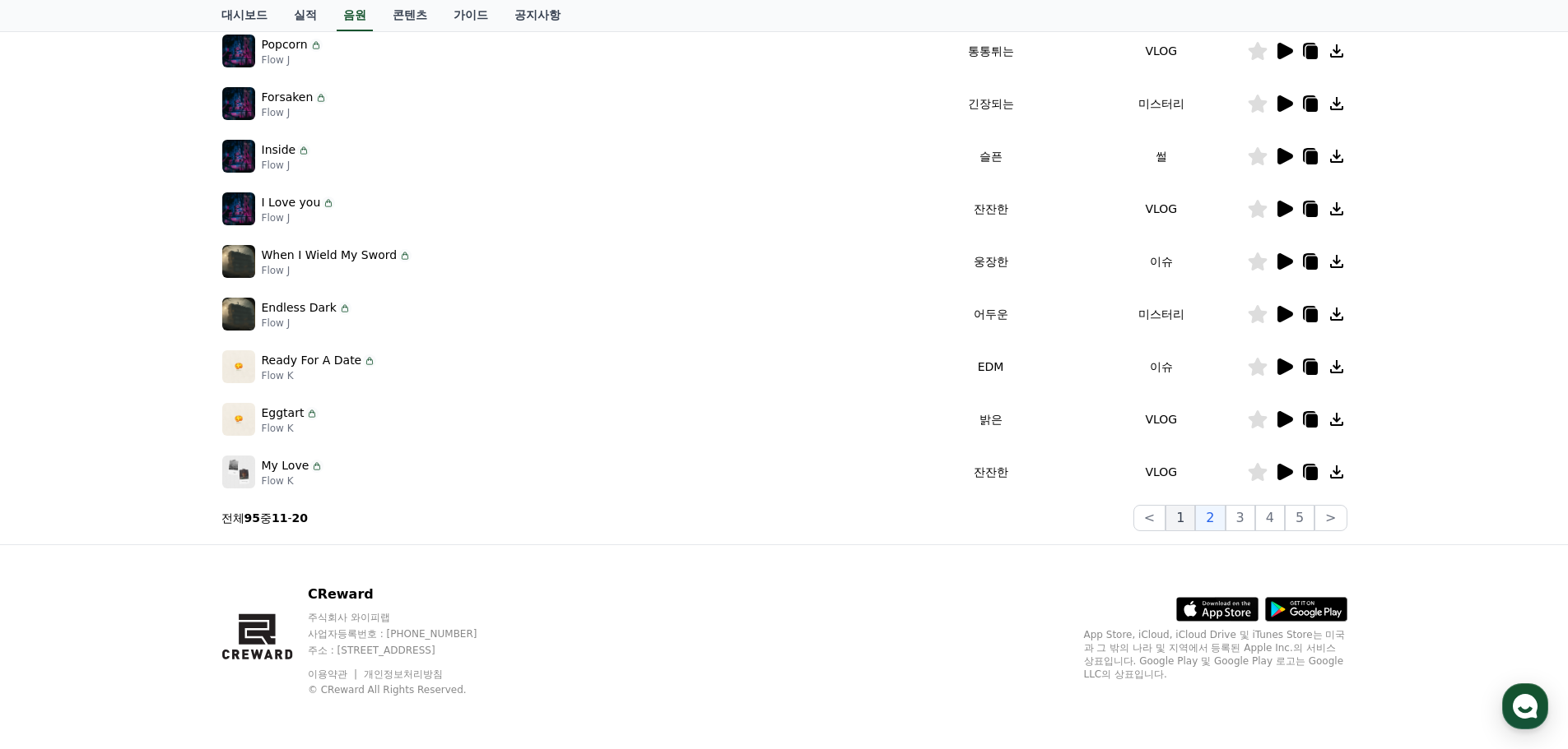
scroll to position [282, 0]
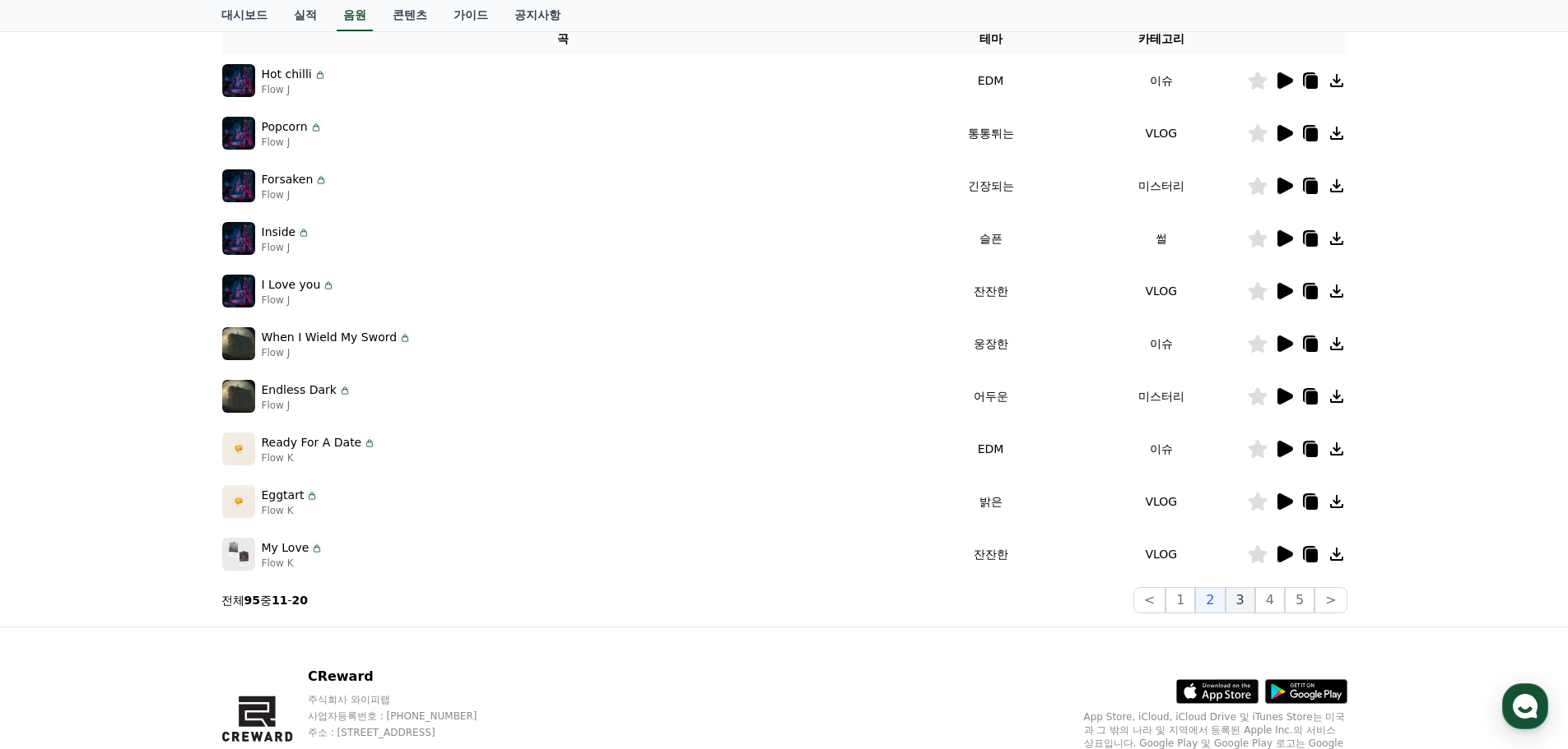
click at [1242, 599] on button "3" at bounding box center [1239, 600] width 30 height 26
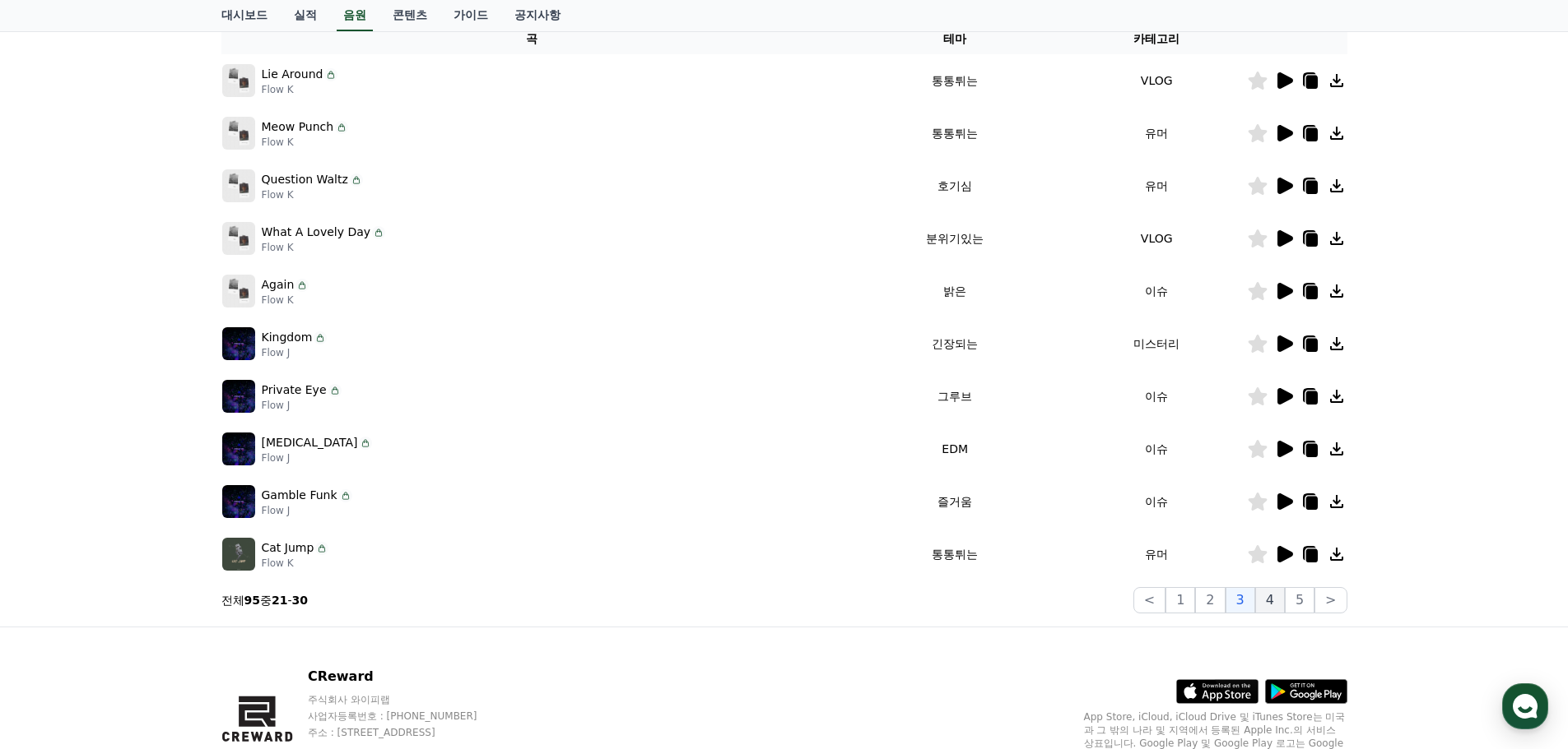
click at [1274, 601] on button "4" at bounding box center [1269, 600] width 30 height 26
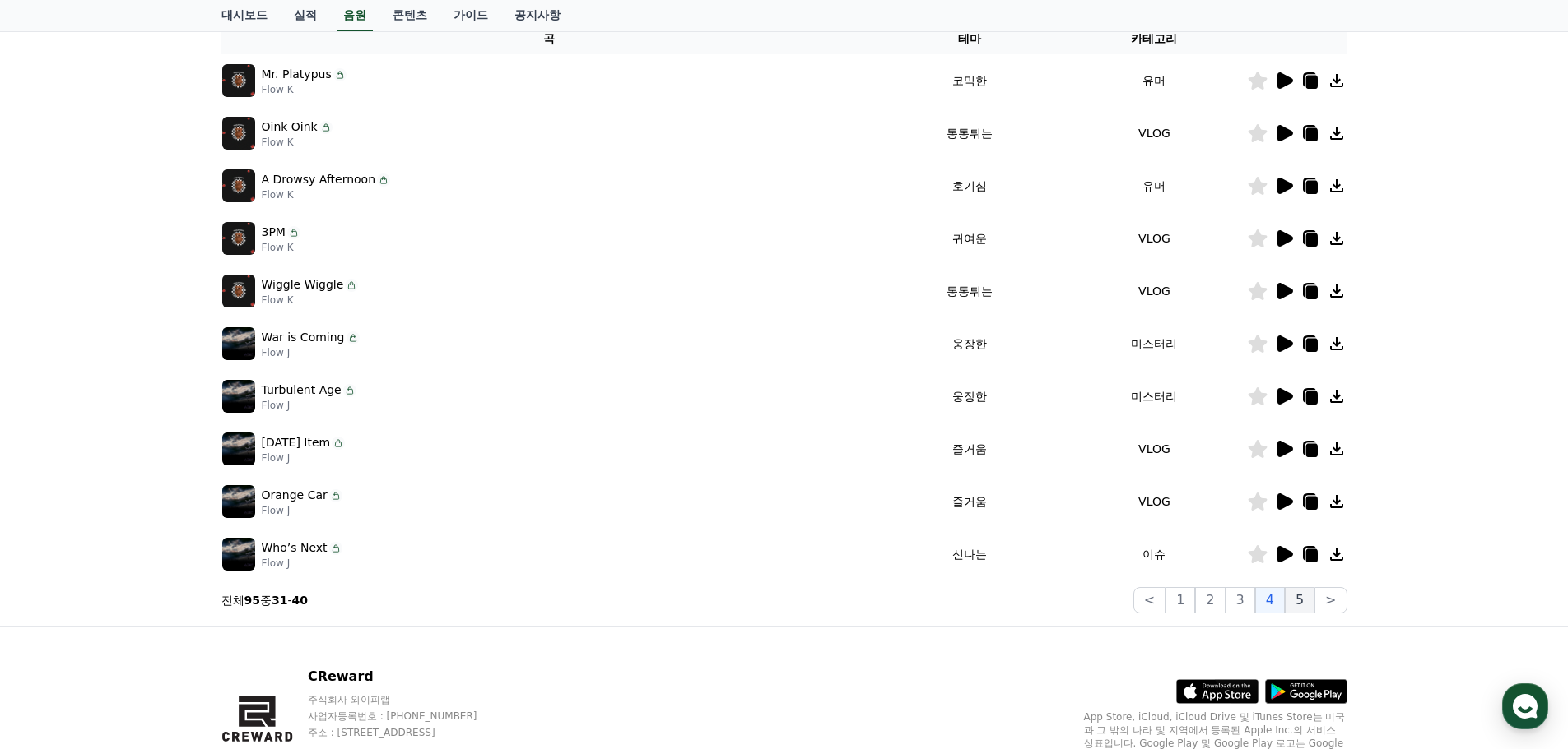
click at [1295, 599] on button "5" at bounding box center [1299, 600] width 30 height 26
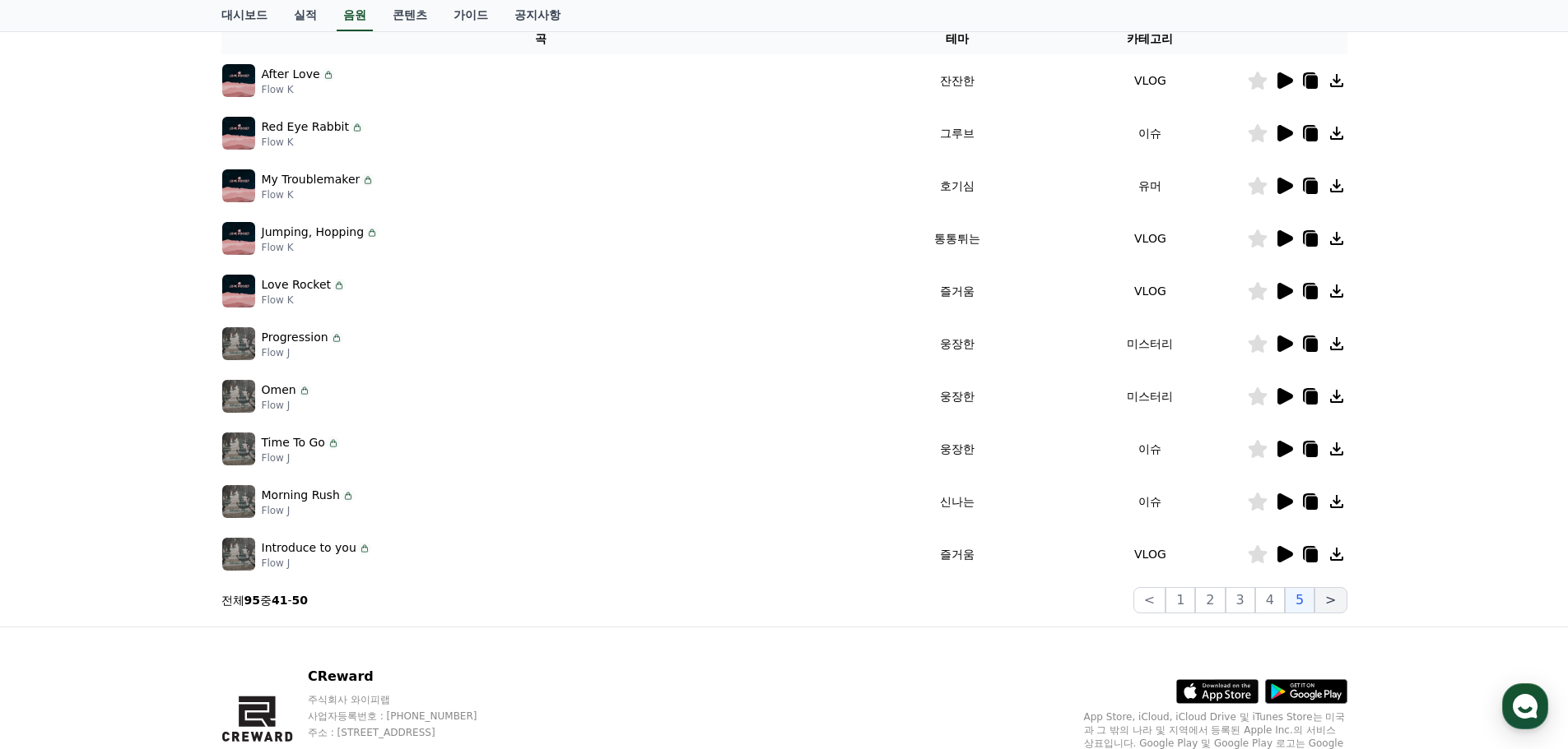
click at [1319, 601] on button ">" at bounding box center [1329, 600] width 32 height 26
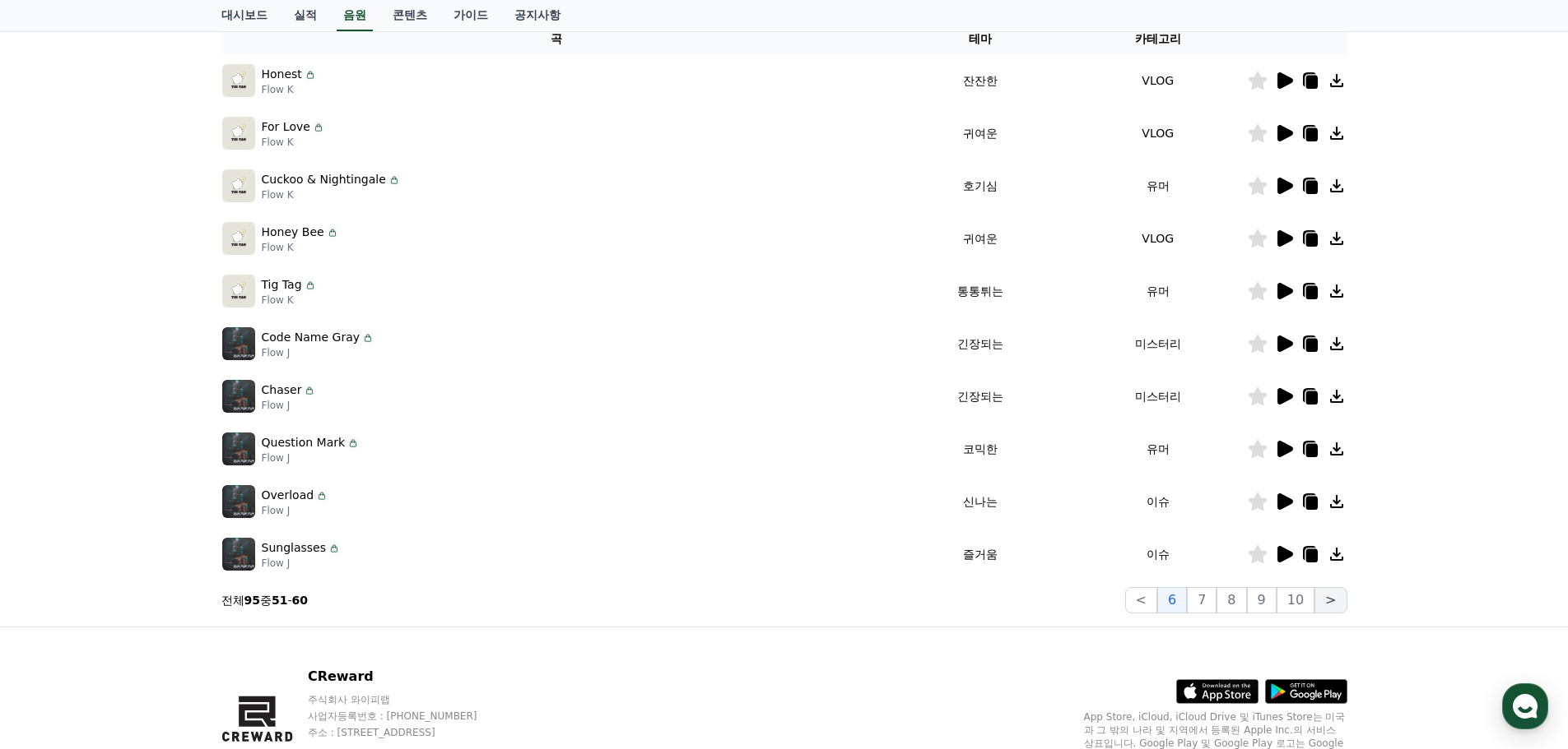
click at [1333, 600] on button ">" at bounding box center [1329, 600] width 32 height 26
click at [1216, 601] on button "7" at bounding box center [1201, 600] width 30 height 26
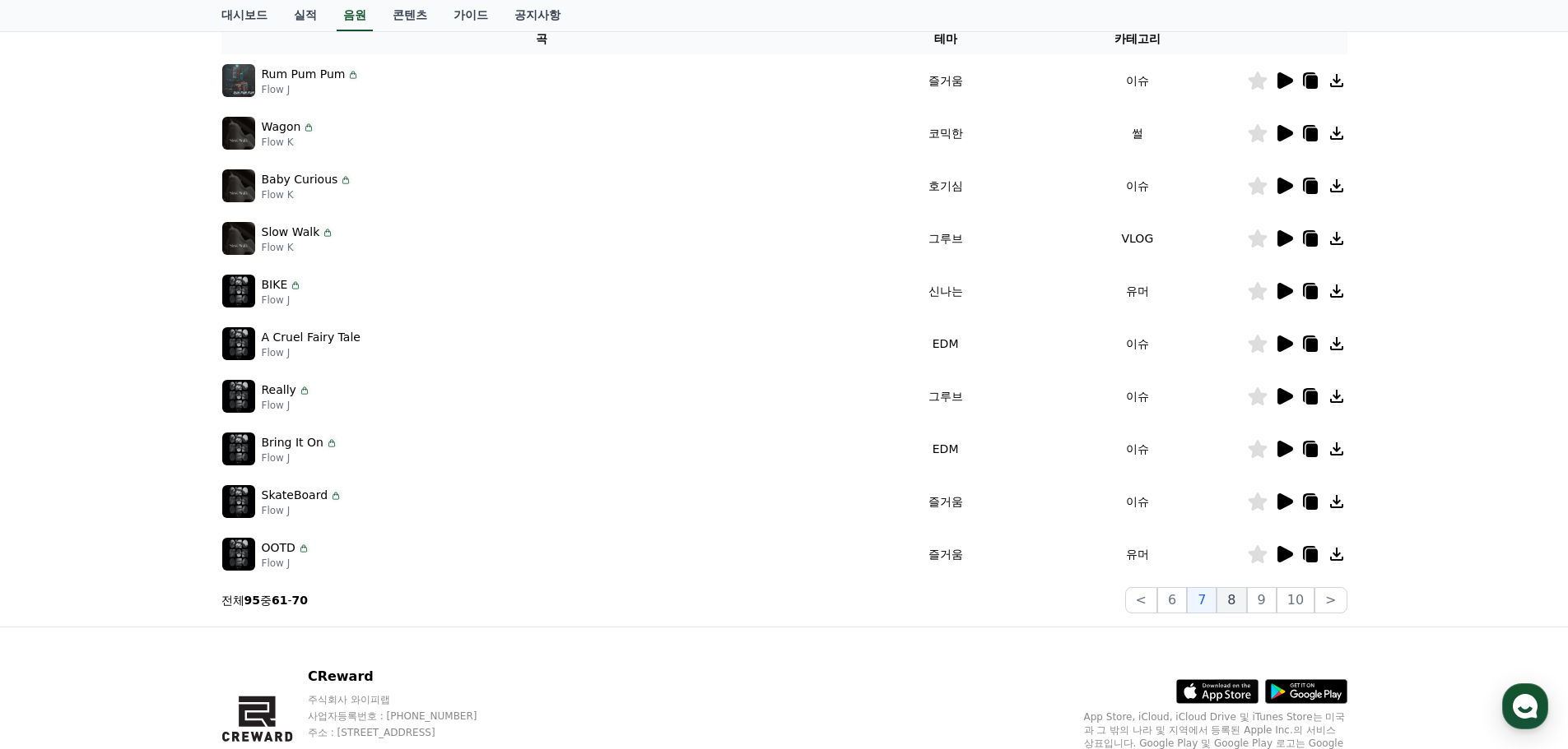
click at [1243, 598] on button "8" at bounding box center [1231, 600] width 30 height 26
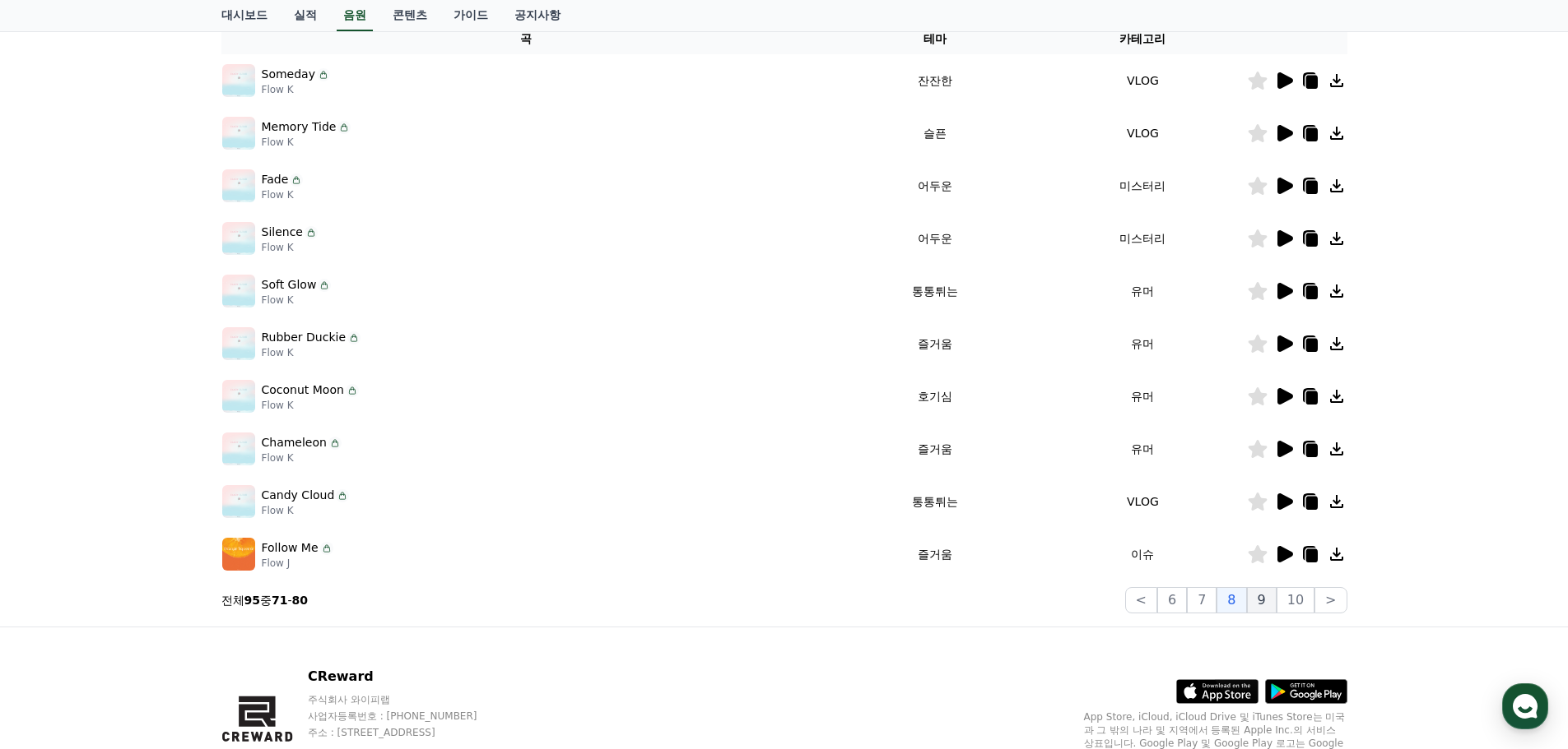
click at [1258, 598] on button "9" at bounding box center [1261, 600] width 30 height 26
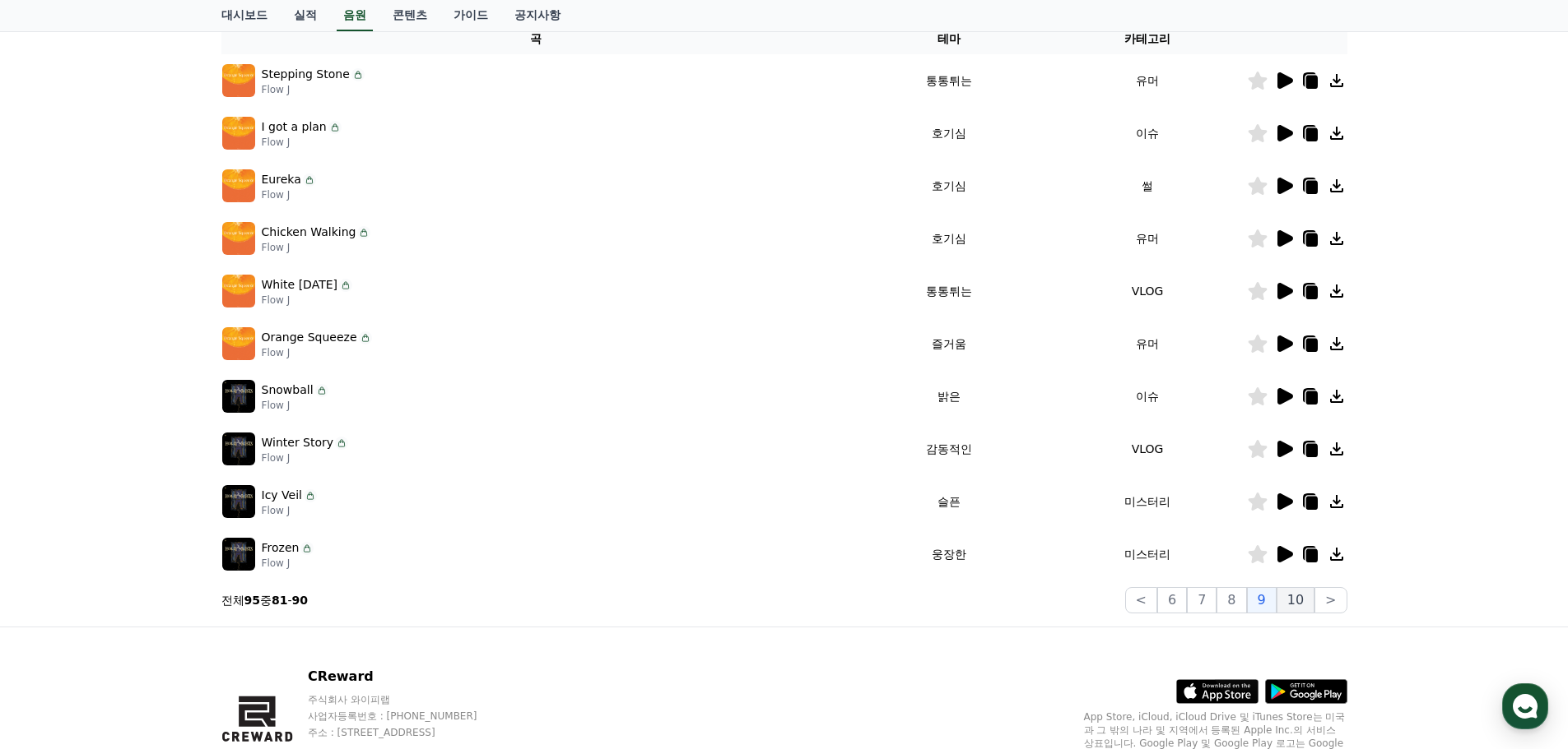
click at [1288, 596] on button "10" at bounding box center [1295, 600] width 37 height 26
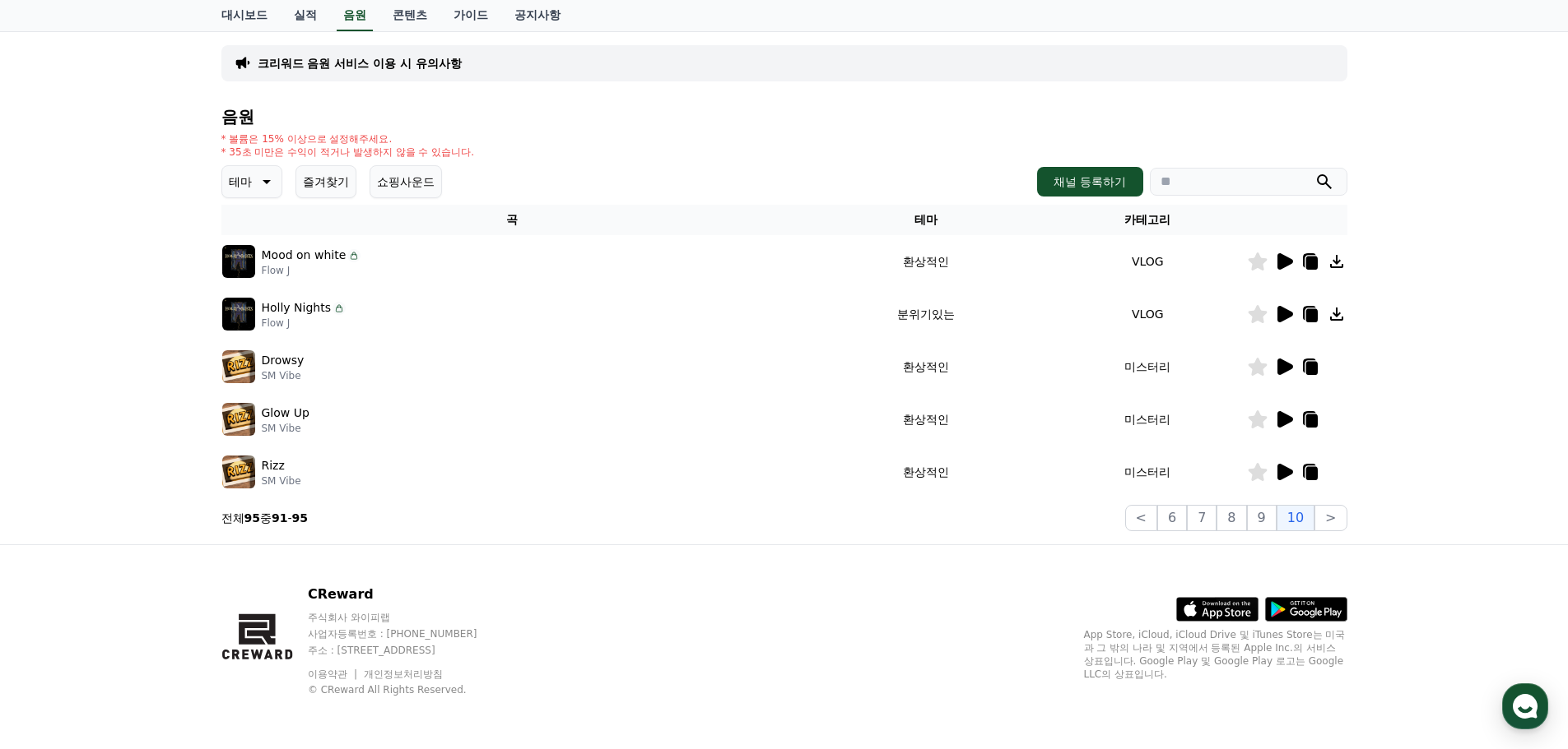
scroll to position [102, 0]
click at [1290, 466] on icon at bounding box center [1283, 472] width 20 height 20
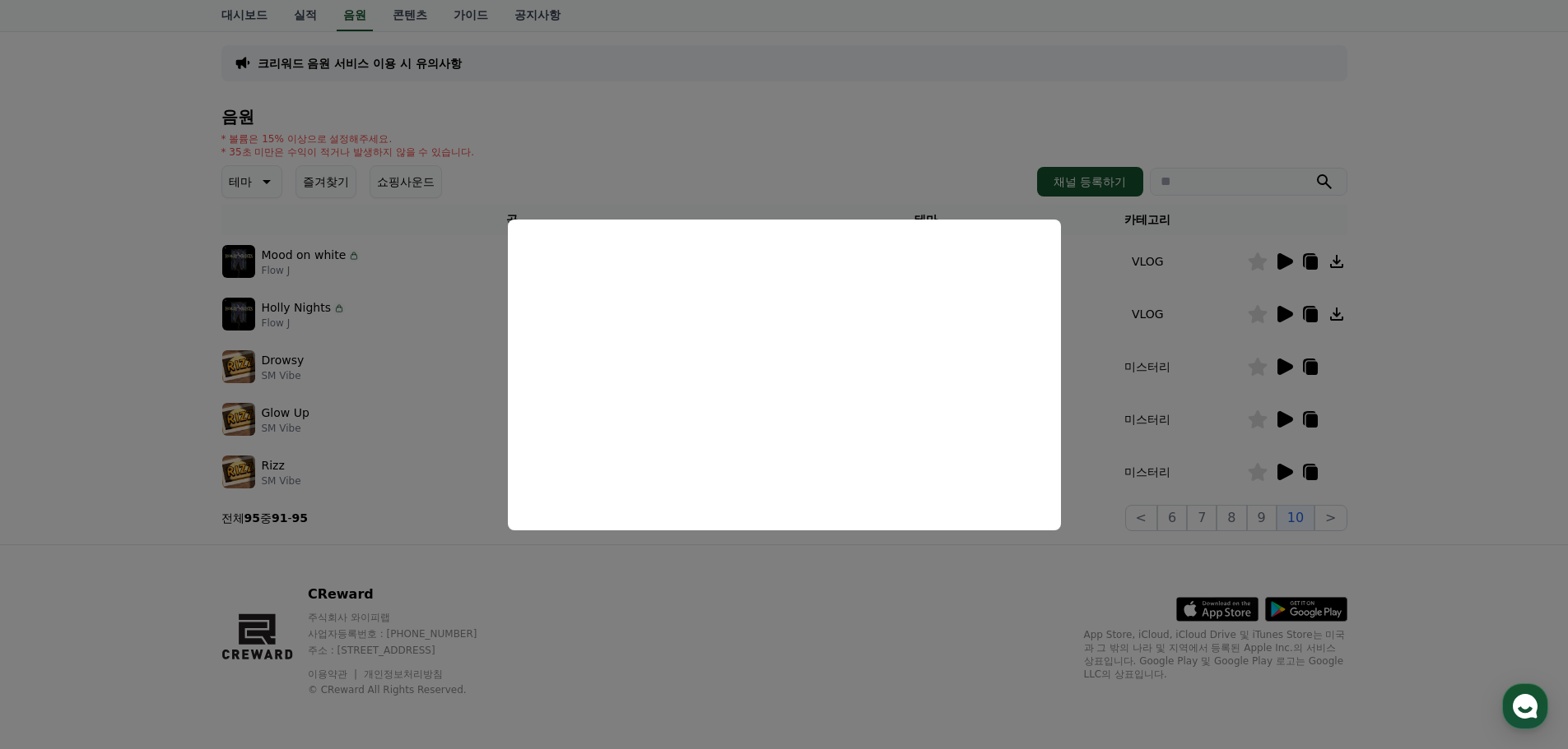
click at [852, 572] on button "close modal" at bounding box center [784, 374] width 1568 height 749
